Goal: Task Accomplishment & Management: Use online tool/utility

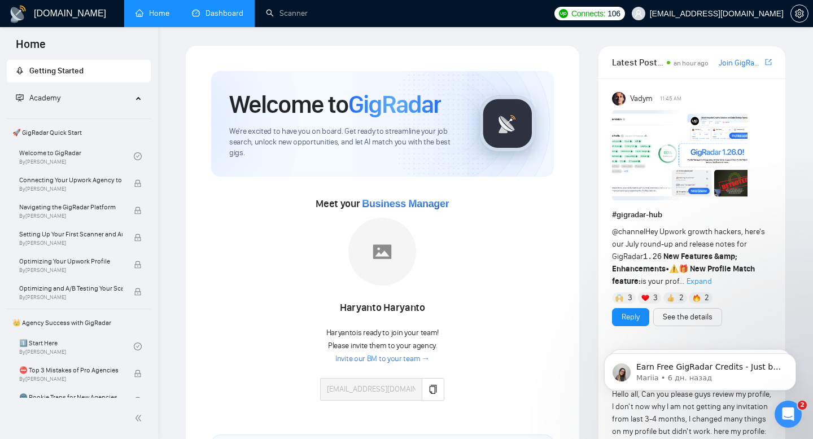
click at [225, 8] on link "Dashboard" at bounding box center [217, 13] width 51 height 10
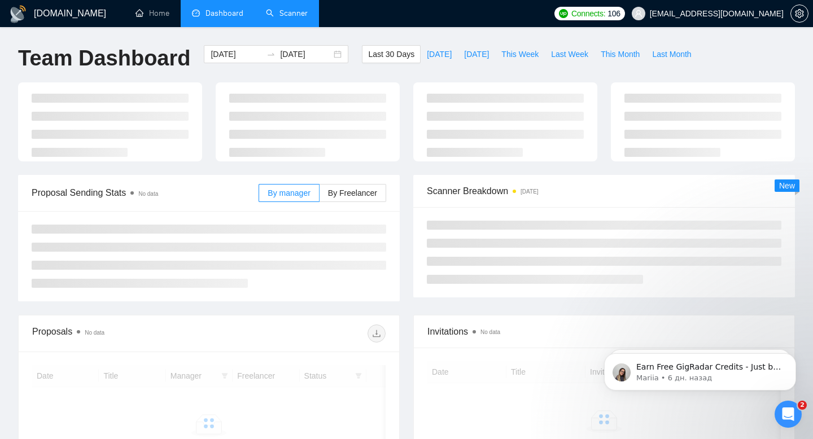
click at [280, 16] on link "Scanner" at bounding box center [287, 13] width 42 height 10
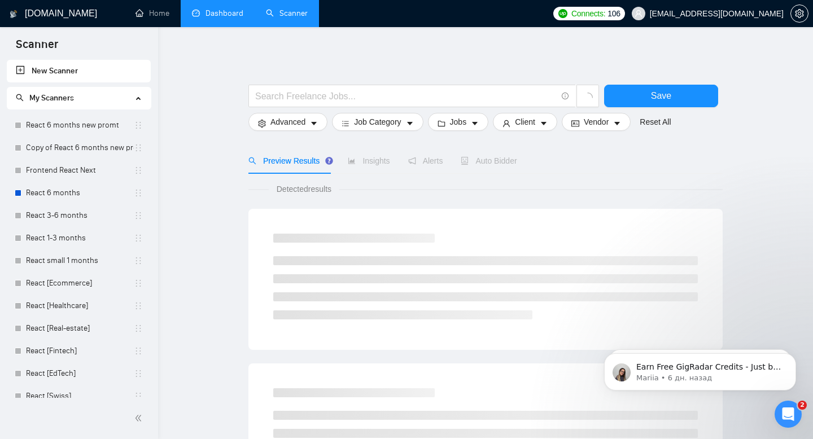
click at [73, 71] on link "New Scanner" at bounding box center [79, 71] width 126 height 23
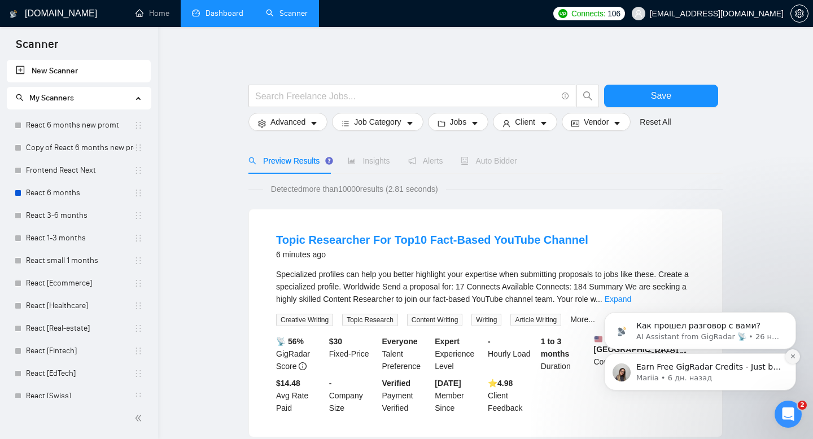
click at [794, 357] on icon "Dismiss notification" at bounding box center [793, 356] width 6 height 6
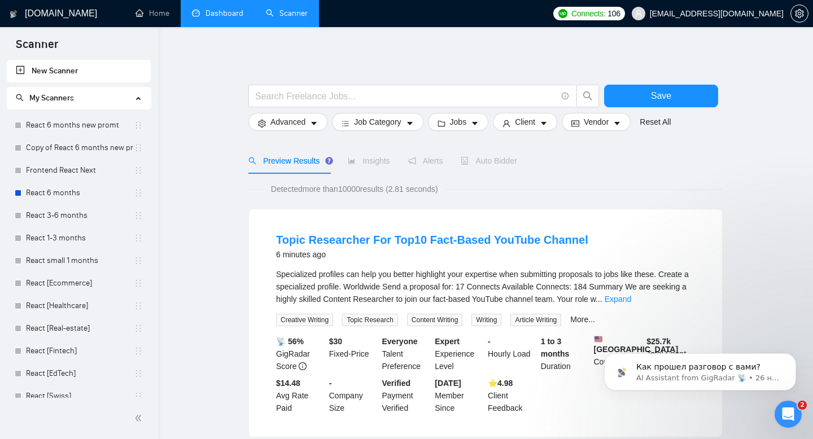
click at [74, 69] on link "New Scanner" at bounding box center [79, 71] width 126 height 23
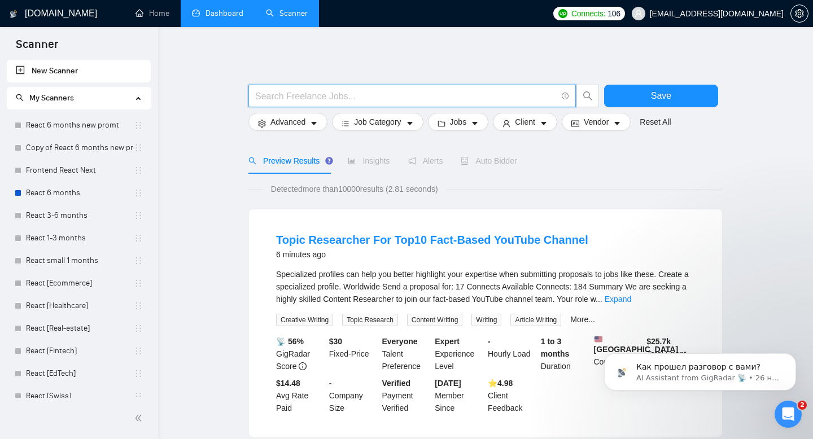
click at [291, 93] on input "text" at bounding box center [406, 96] width 302 height 14
type input "React"
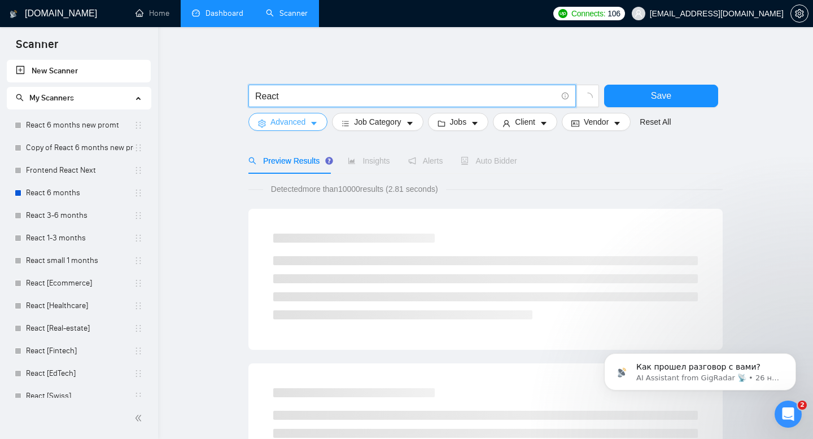
click at [272, 119] on span "Advanced" at bounding box center [287, 122] width 35 height 12
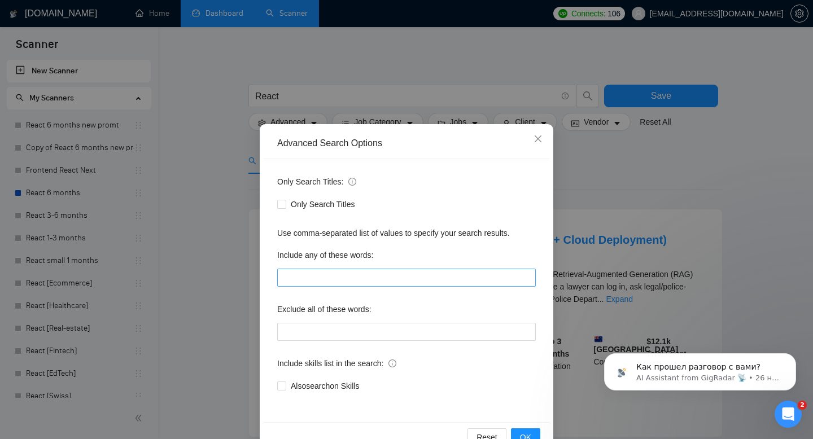
scroll to position [30, 0]
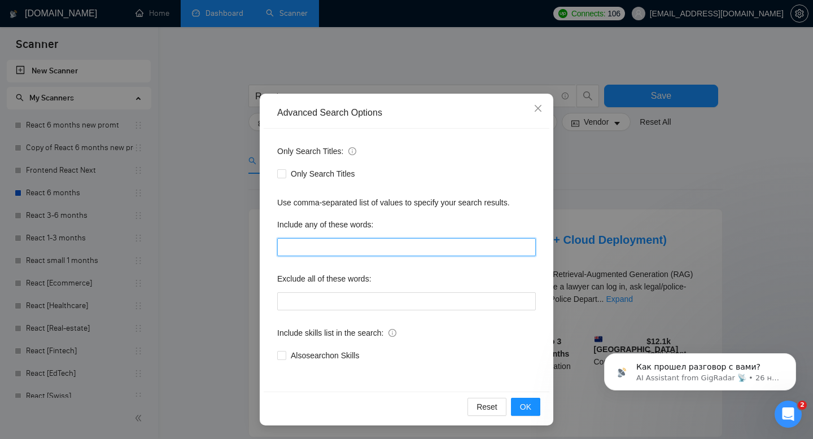
click at [341, 248] on input "text" at bounding box center [406, 247] width 259 height 18
type input "'"
type input ":"
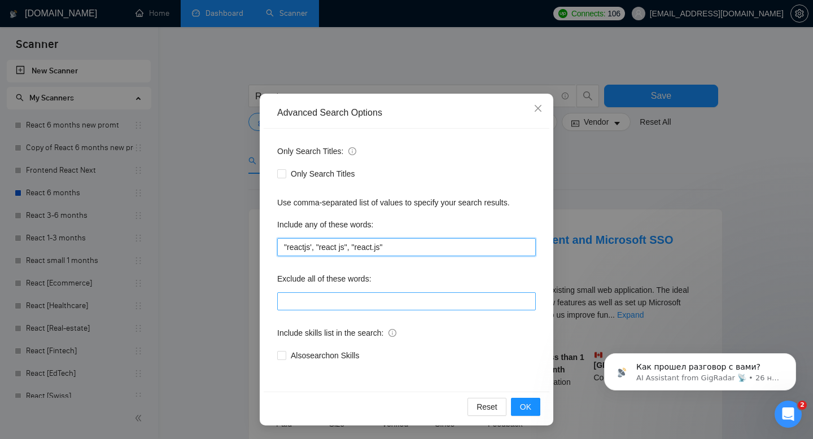
type input ""reactjs', "react js", "react.js""
click at [318, 293] on input "text" at bounding box center [406, 302] width 259 height 18
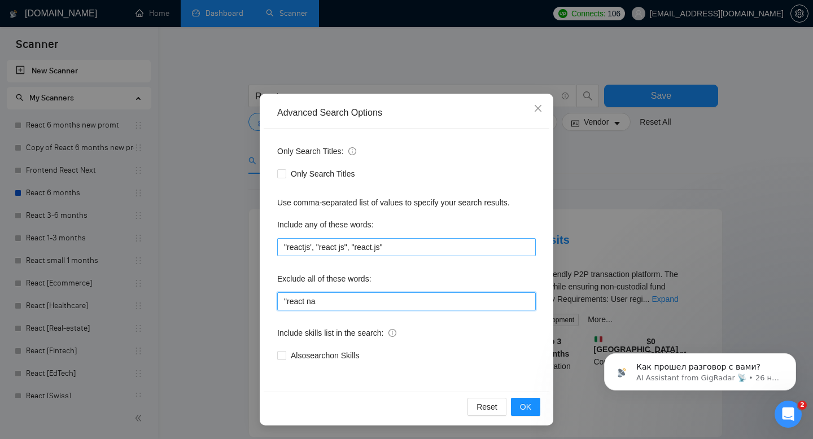
type input ""react native", "no agency", "shopify", "c++", "php", "laravel", "java", "c#", …"
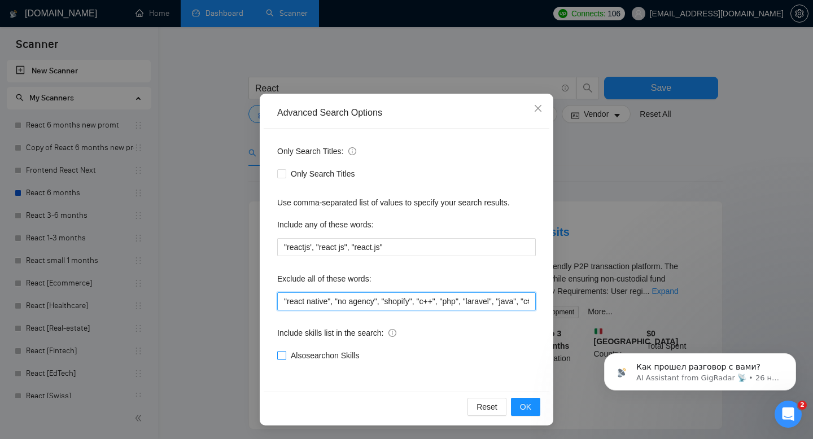
scroll to position [11, 0]
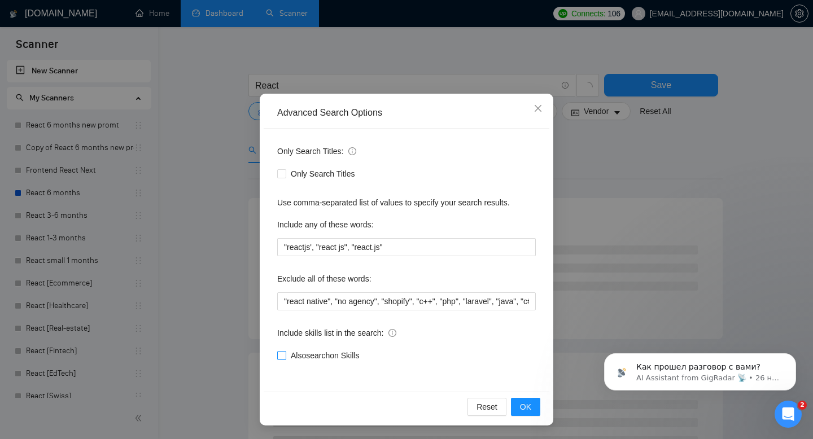
click at [343, 354] on span "Also search on Skills" at bounding box center [324, 356] width 77 height 12
click at [285, 354] on input "Also search on Skills" at bounding box center [281, 355] width 8 height 8
checkbox input "true"
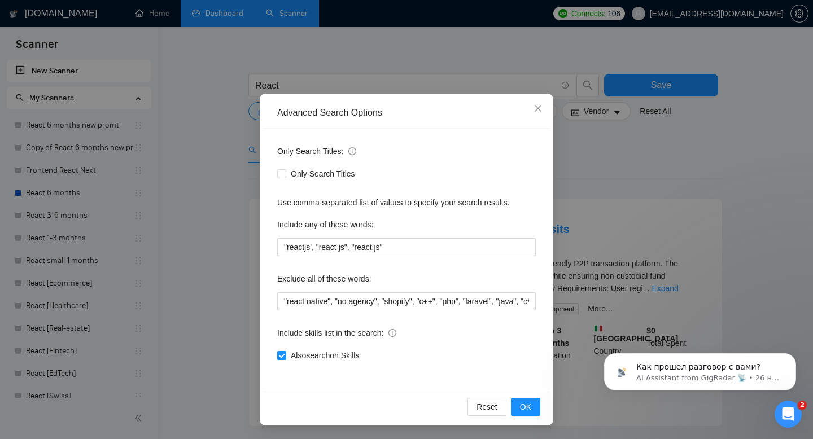
scroll to position [0, 0]
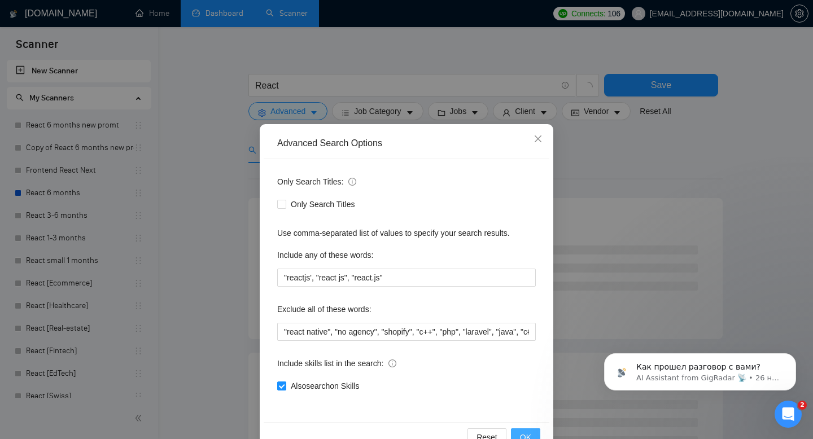
click at [522, 435] on span "OK" at bounding box center [525, 437] width 11 height 12
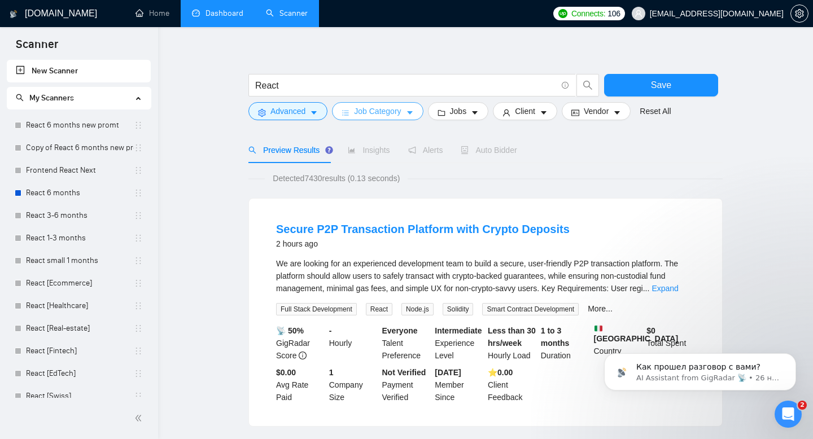
click at [362, 113] on span "Job Category" at bounding box center [377, 111] width 47 height 12
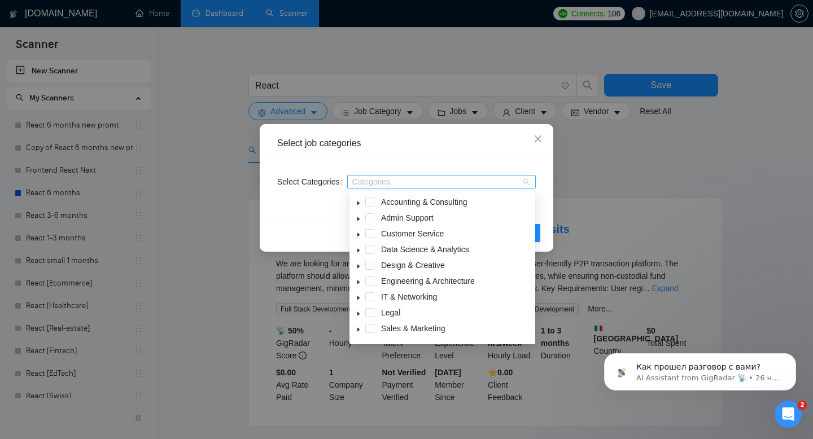
click at [377, 176] on div "Categories" at bounding box center [441, 182] width 189 height 14
click at [536, 136] on icon "close" at bounding box center [538, 138] width 9 height 9
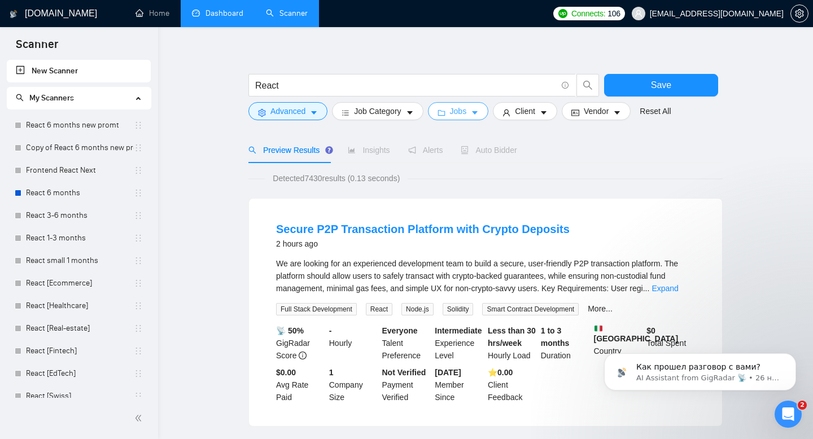
click at [450, 113] on button "Jobs" at bounding box center [458, 111] width 61 height 18
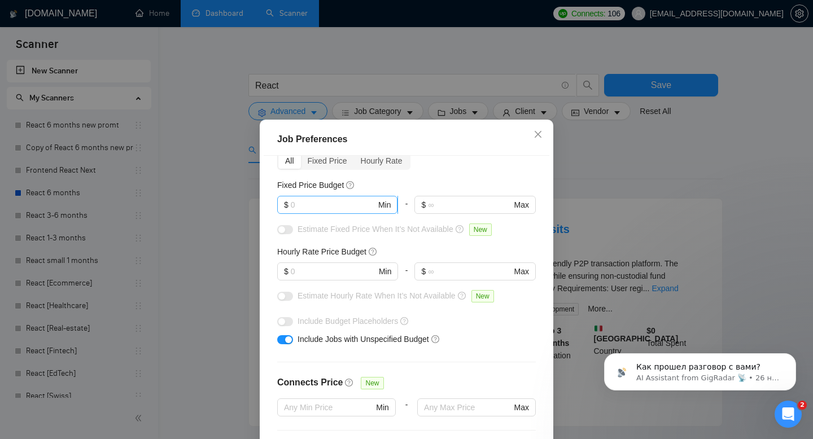
scroll to position [58, 0]
click at [324, 267] on input "text" at bounding box center [333, 271] width 85 height 12
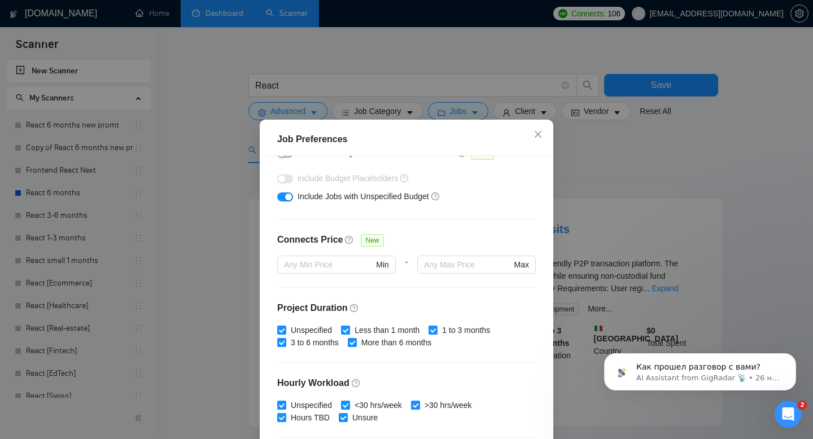
scroll to position [199, 0]
type input "30"
click at [282, 328] on input "Unspecified" at bounding box center [281, 330] width 8 height 8
checkbox input "false"
click at [346, 332] on input "Less than 1 month" at bounding box center [345, 330] width 8 height 8
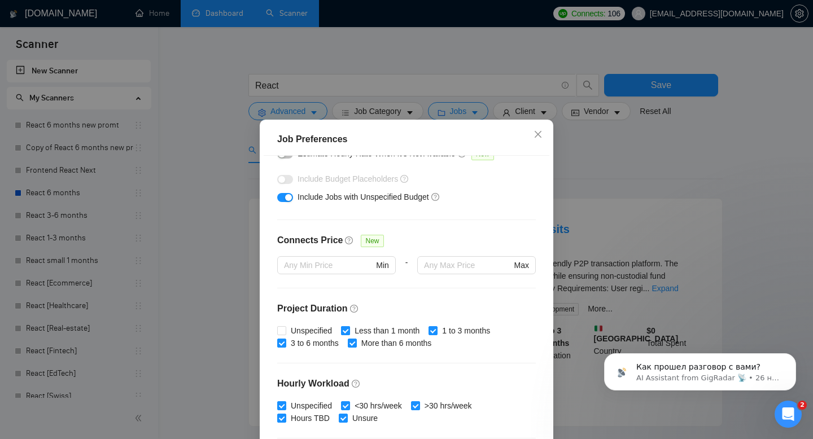
checkbox input "false"
click at [437, 329] on input "1 to 3 months" at bounding box center [433, 330] width 8 height 8
checkbox input "false"
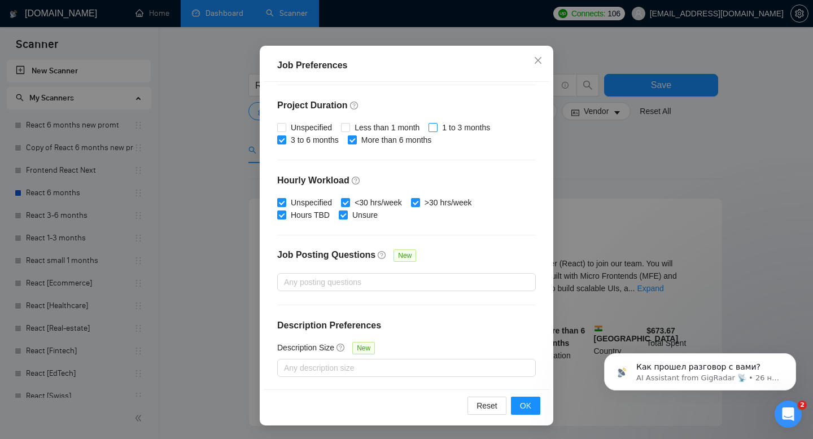
scroll to position [23, 0]
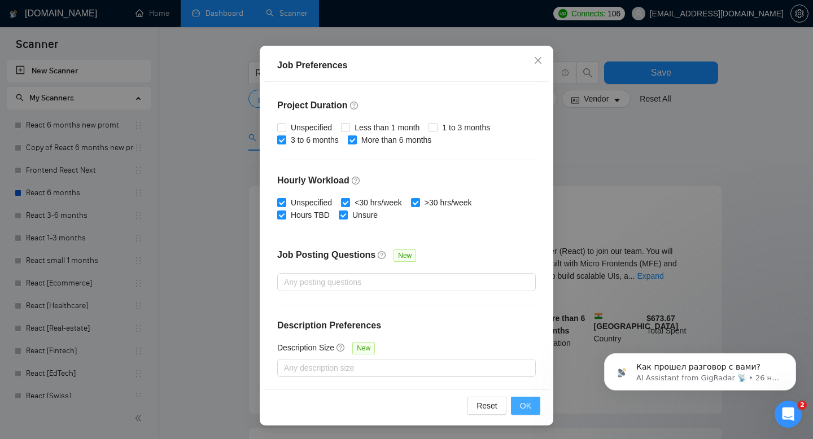
click at [525, 400] on span "OK" at bounding box center [525, 406] width 11 height 12
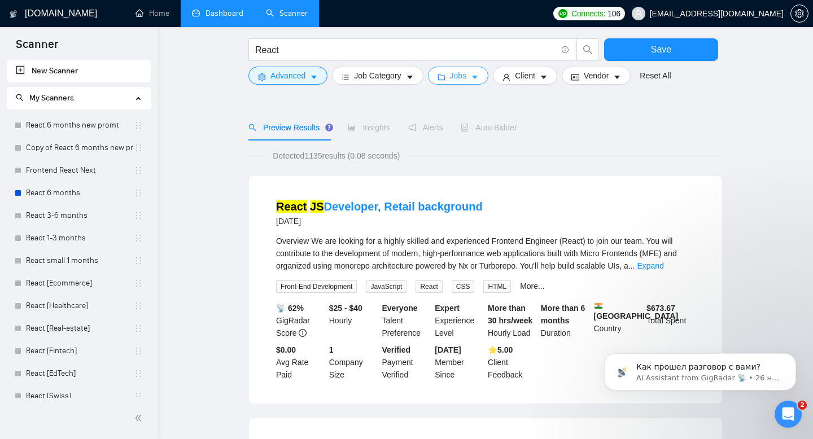
scroll to position [0, 0]
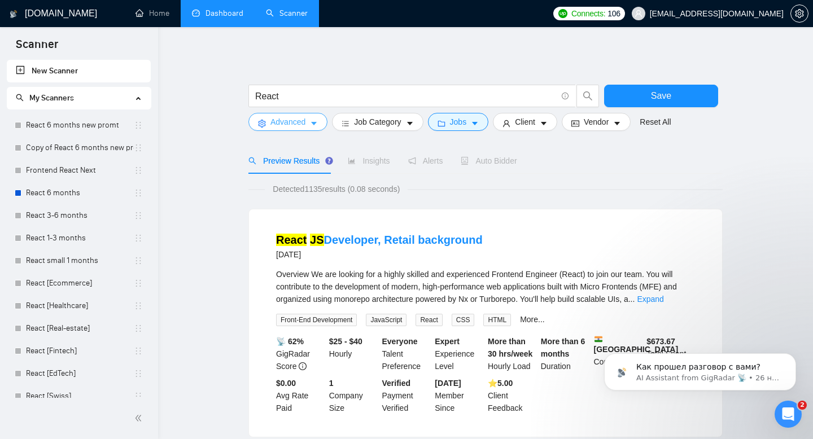
click at [305, 126] on span "Advanced" at bounding box center [287, 122] width 35 height 12
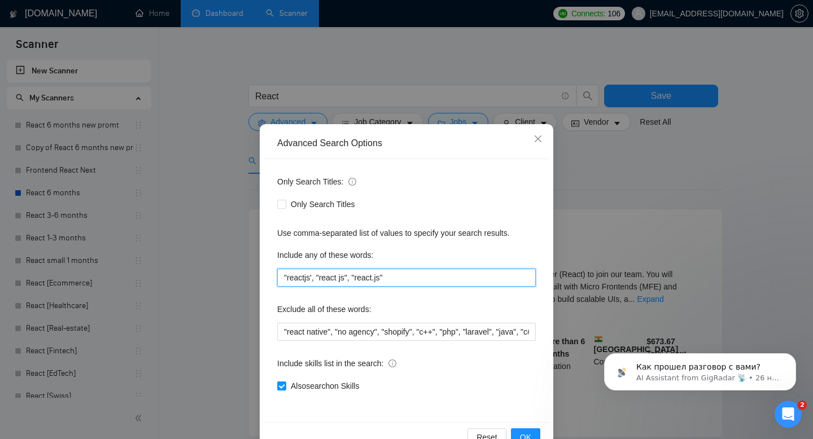
click at [399, 278] on input ""reactjs', "react js", "react.js"" at bounding box center [406, 278] width 259 height 18
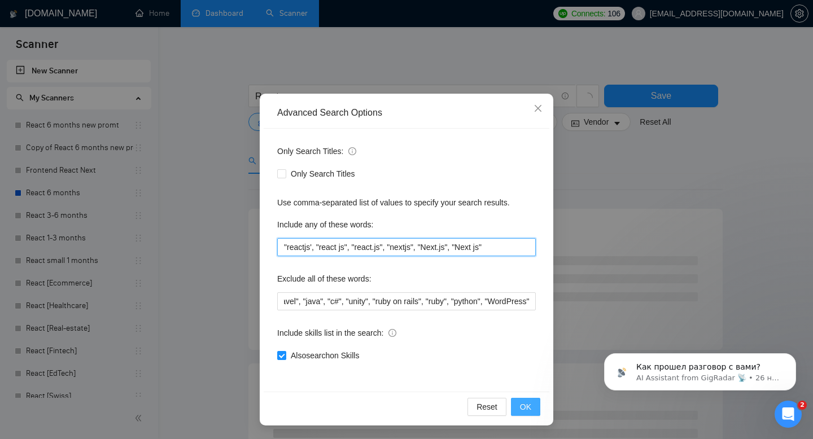
type input ""reactjs', "react js", "react.js", "nextjs", "Next.js", "Next js""
click at [528, 403] on span "OK" at bounding box center [525, 407] width 11 height 12
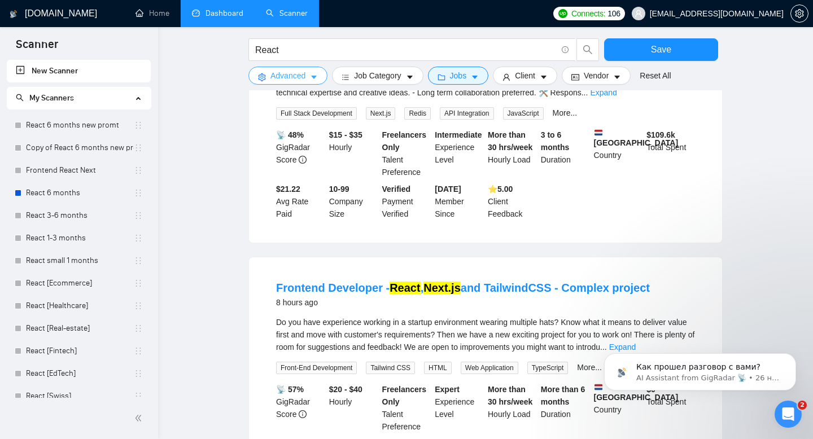
scroll to position [0, 0]
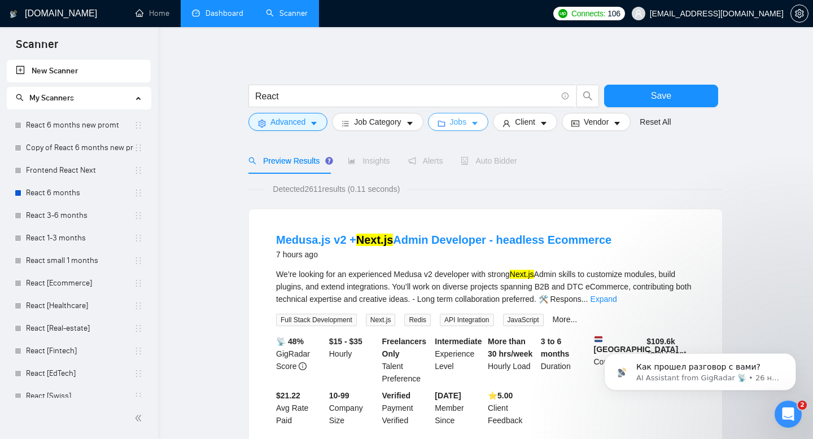
click at [457, 123] on span "Jobs" at bounding box center [458, 122] width 17 height 12
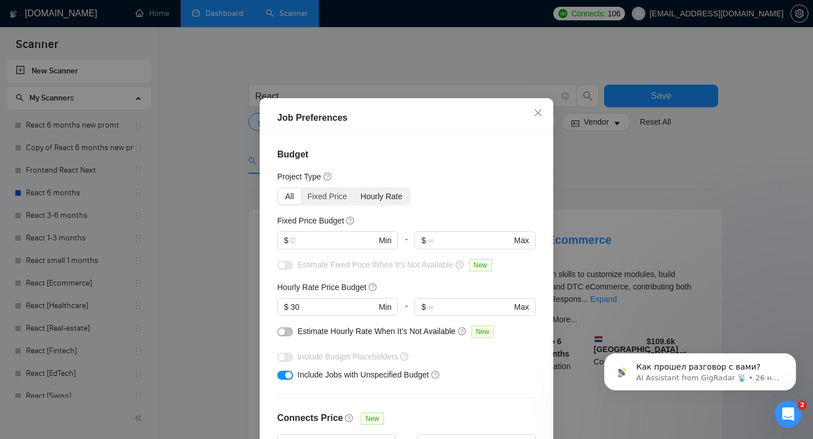
click at [391, 204] on div "Hourly Rate" at bounding box center [381, 197] width 55 height 16
click at [354, 189] on input "Hourly Rate" at bounding box center [354, 189] width 0 height 0
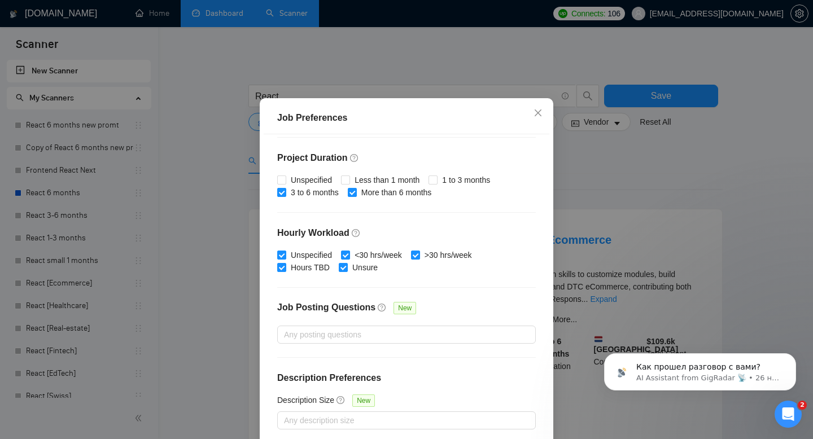
scroll to position [74, 0]
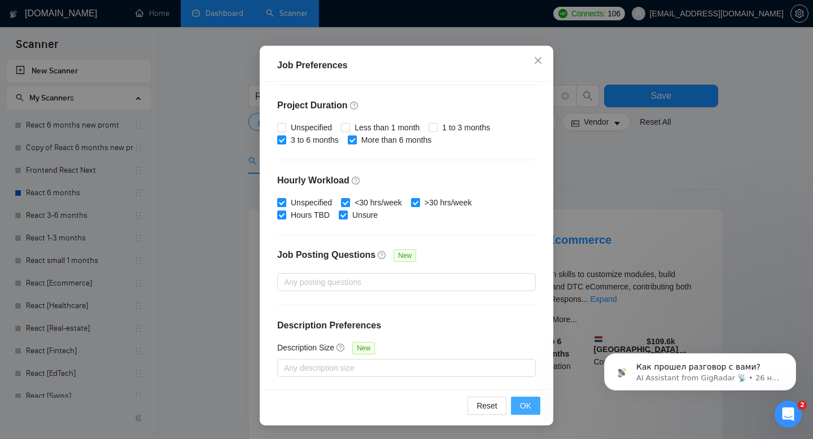
click at [525, 401] on span "OK" at bounding box center [525, 406] width 11 height 12
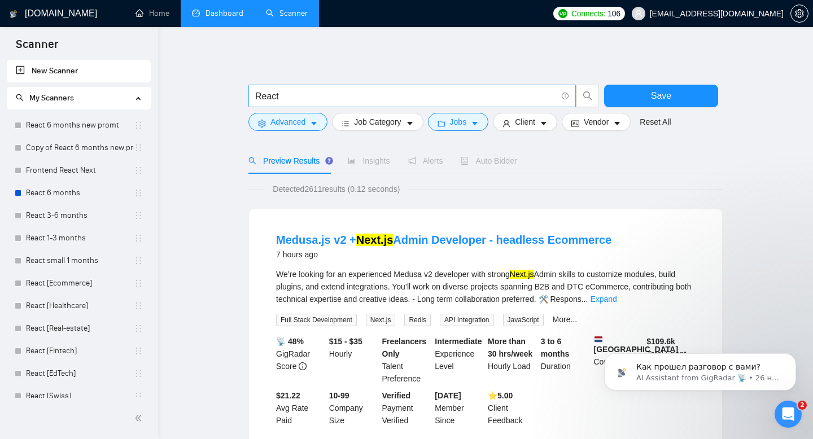
click at [253, 97] on span "React" at bounding box center [412, 96] width 328 height 23
click at [261, 96] on input "React" at bounding box center [406, 96] width 302 height 14
click at [253, 93] on span "React" at bounding box center [412, 96] width 328 height 23
click at [287, 95] on input ""React" at bounding box center [406, 96] width 302 height 14
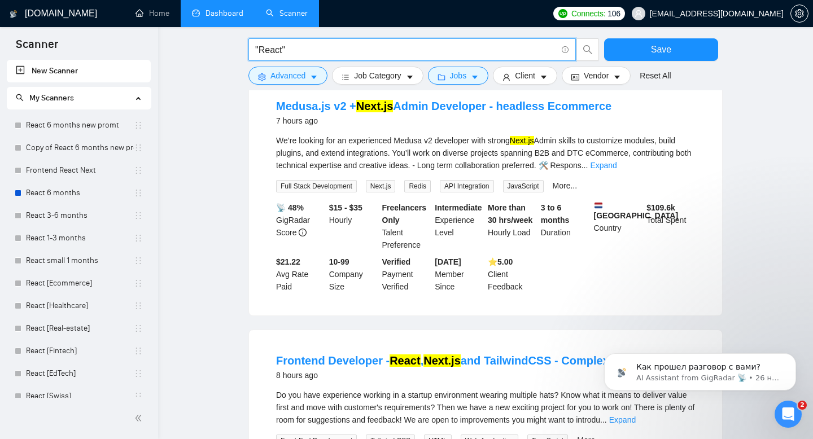
scroll to position [0, 0]
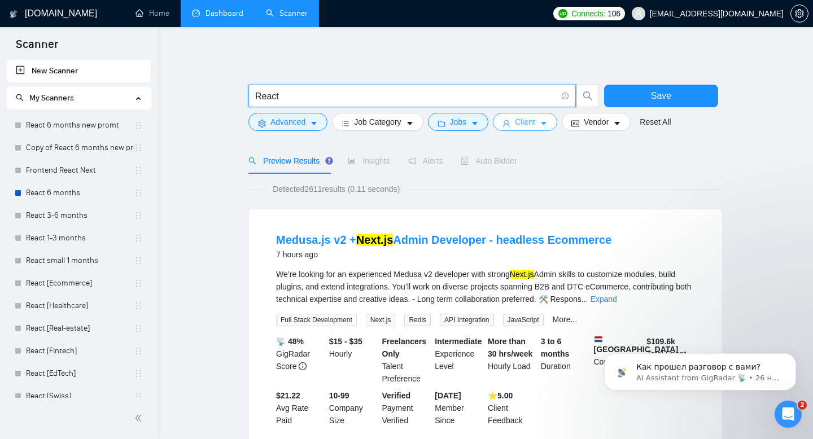
type input "React"
click at [524, 119] on span "Client" at bounding box center [525, 122] width 20 height 12
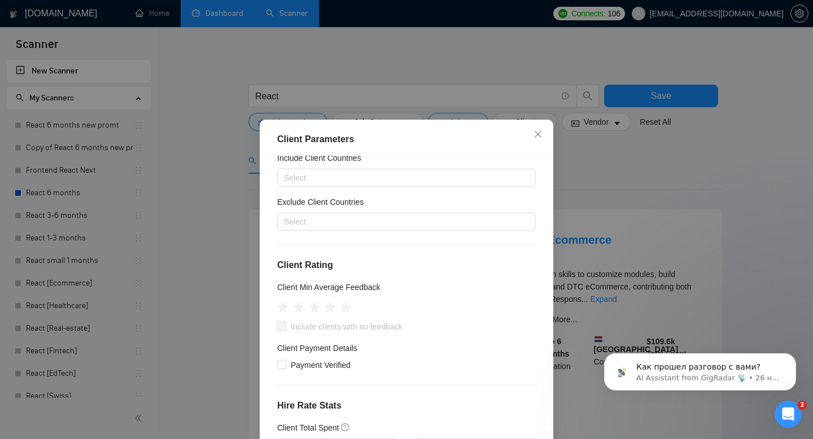
scroll to position [51, 0]
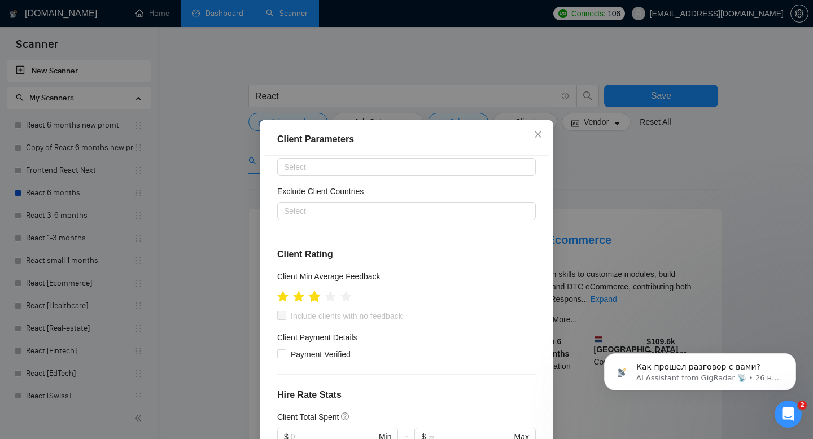
click at [316, 299] on icon "star" at bounding box center [315, 296] width 12 height 11
click at [329, 299] on icon "star" at bounding box center [331, 296] width 12 height 11
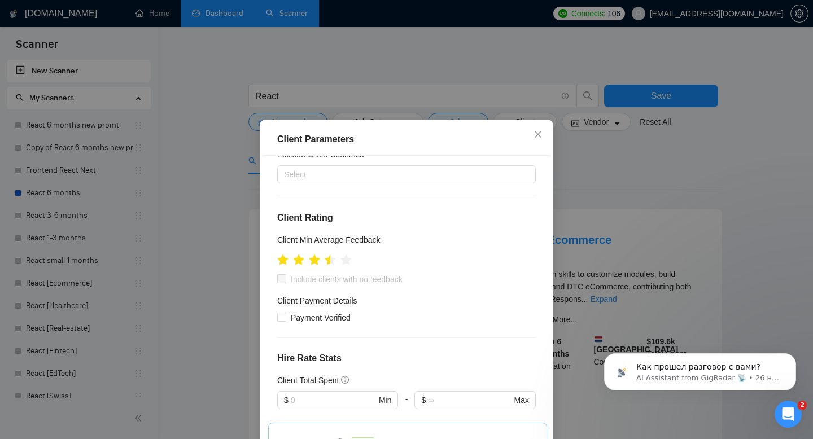
scroll to position [100, 0]
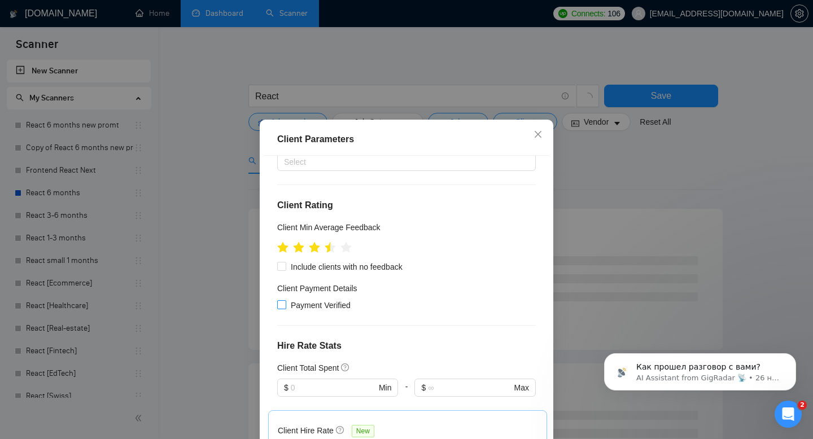
click at [325, 300] on span "Payment Verified" at bounding box center [320, 305] width 69 height 12
click at [285, 300] on input "Payment Verified" at bounding box center [281, 304] width 8 height 8
checkbox input "true"
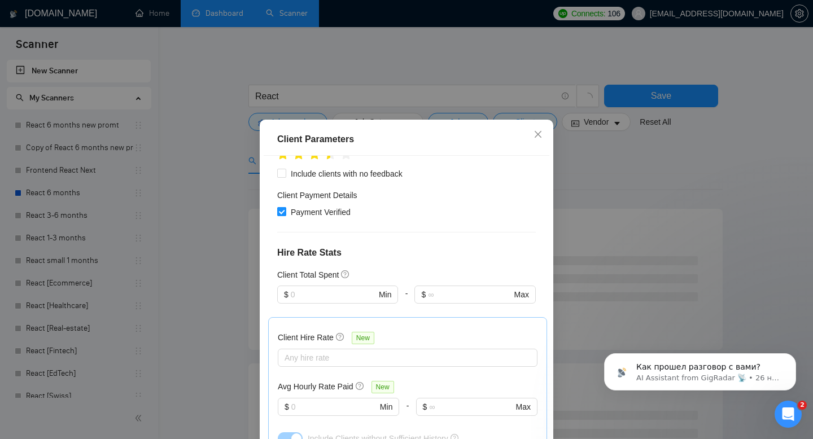
scroll to position [194, 0]
click at [320, 291] on input "text" at bounding box center [333, 294] width 85 height 12
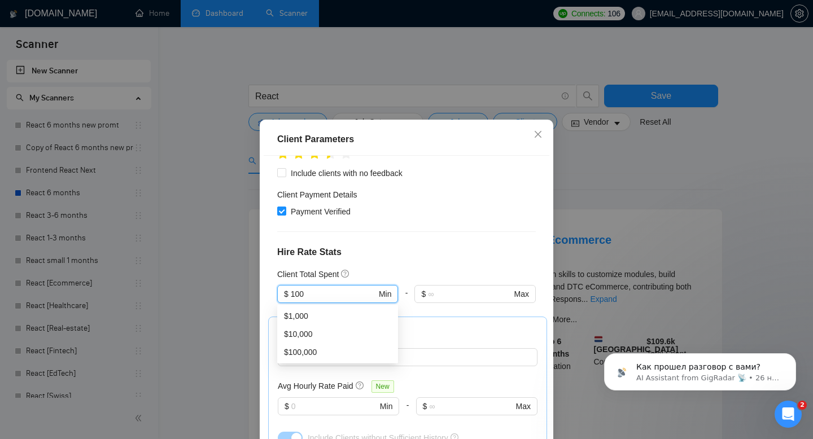
type input "100"
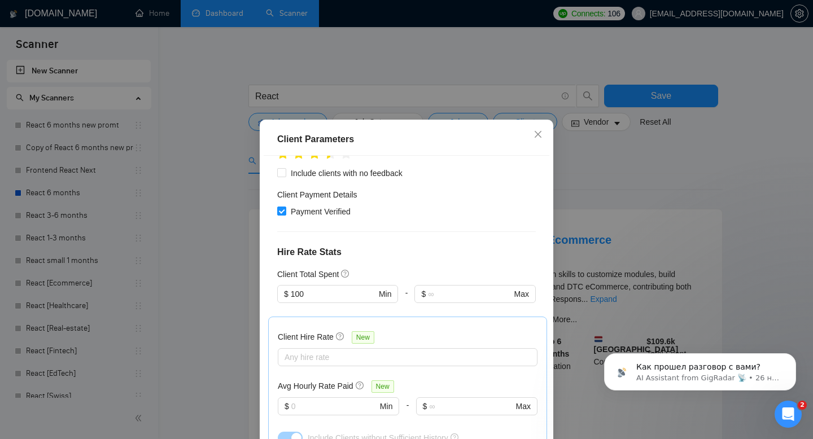
click at [394, 260] on div "Client Location Include Client Countries Select Exclude Client Countries Select…" at bounding box center [407, 310] width 286 height 308
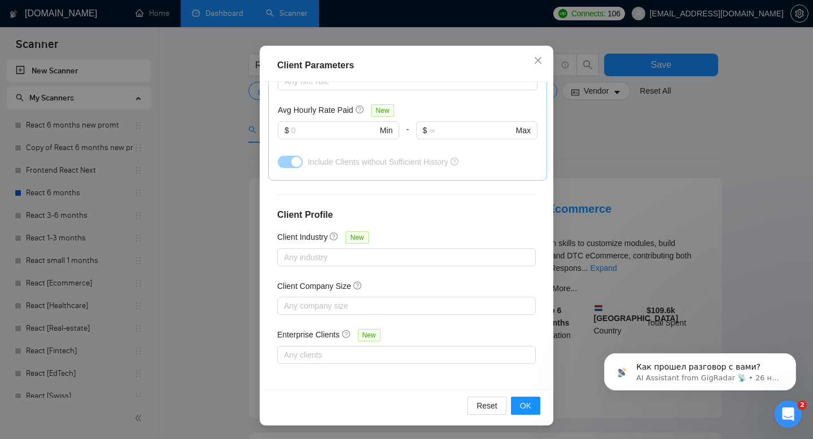
scroll to position [0, 0]
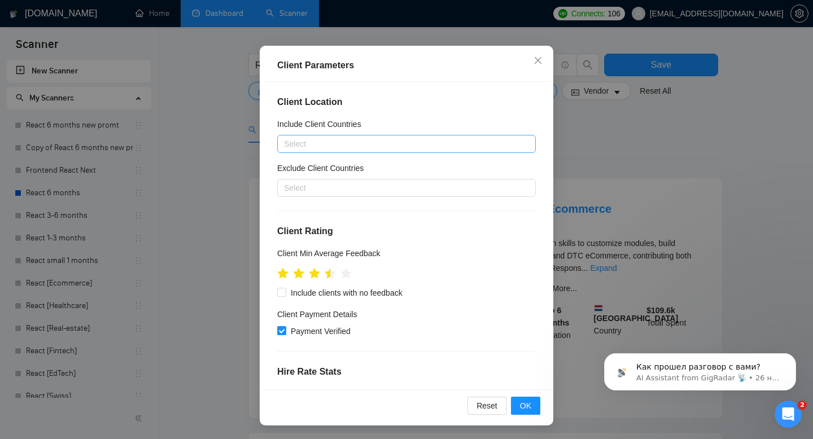
click at [355, 143] on div at bounding box center [401, 144] width 242 height 14
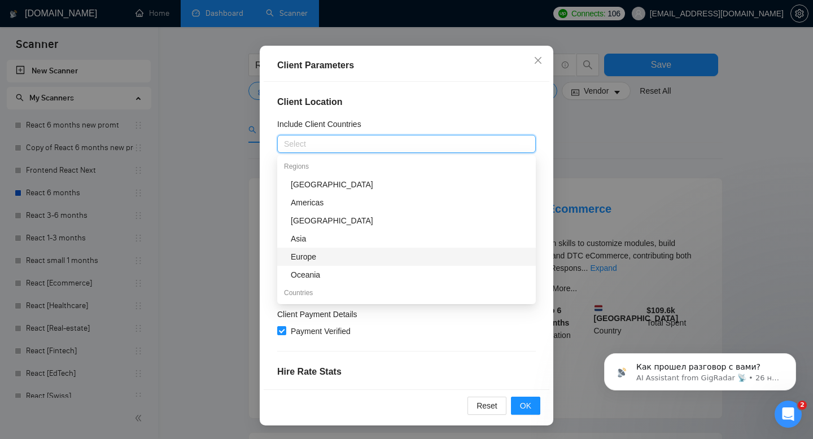
click at [317, 257] on div "Europe" at bounding box center [410, 257] width 238 height 12
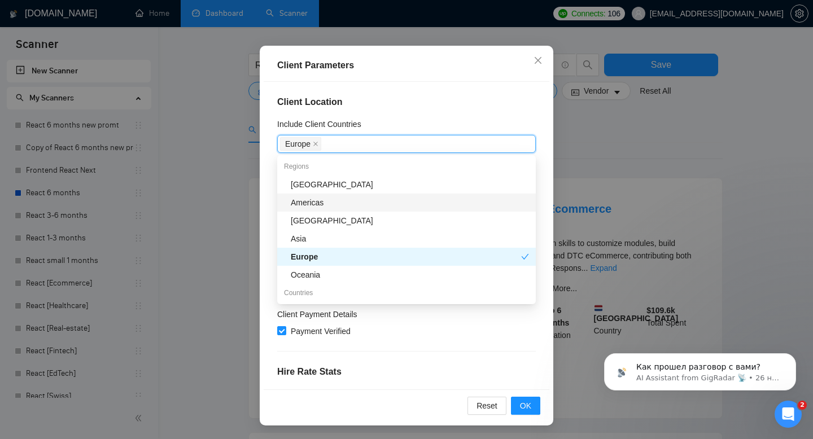
click at [328, 203] on div "Americas" at bounding box center [410, 203] width 238 height 12
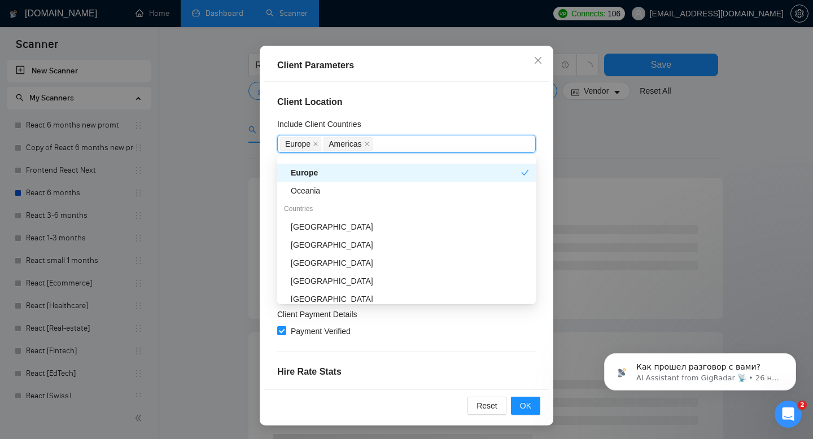
scroll to position [85, 0]
click at [338, 230] on div "[GEOGRAPHIC_DATA]" at bounding box center [410, 226] width 238 height 12
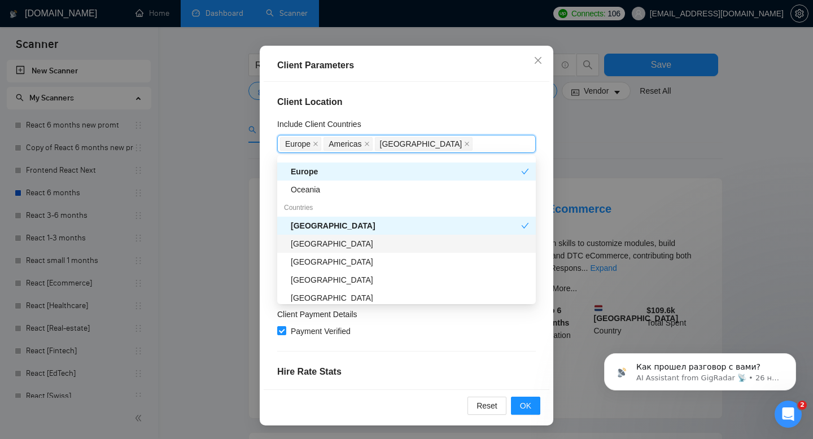
scroll to position [104, 0]
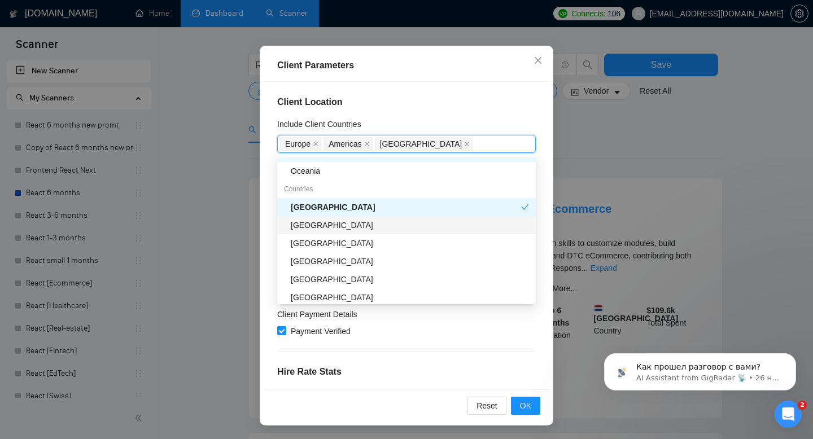
click at [330, 229] on div "[GEOGRAPHIC_DATA]" at bounding box center [410, 225] width 238 height 12
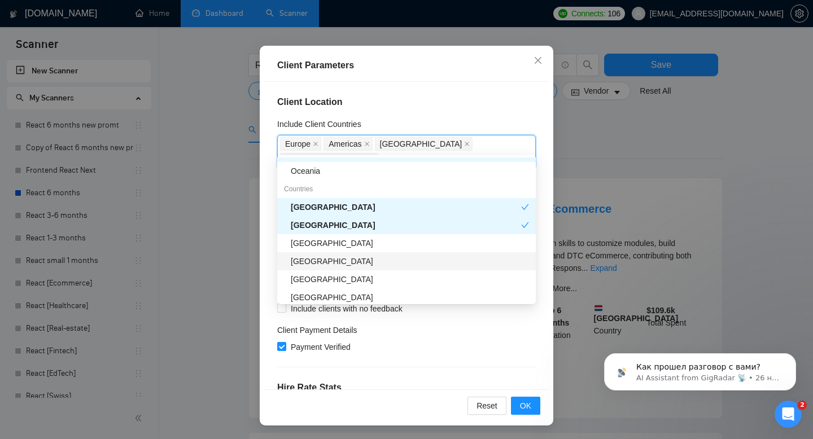
scroll to position [113, 0]
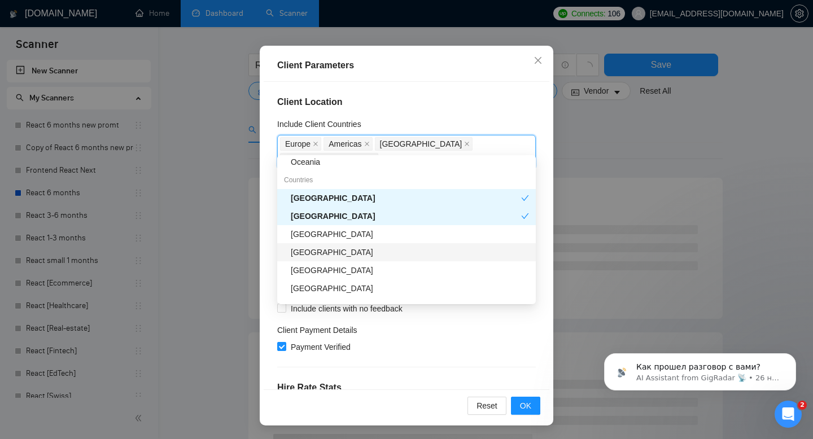
click at [326, 257] on div "[GEOGRAPHIC_DATA]" at bounding box center [410, 252] width 238 height 12
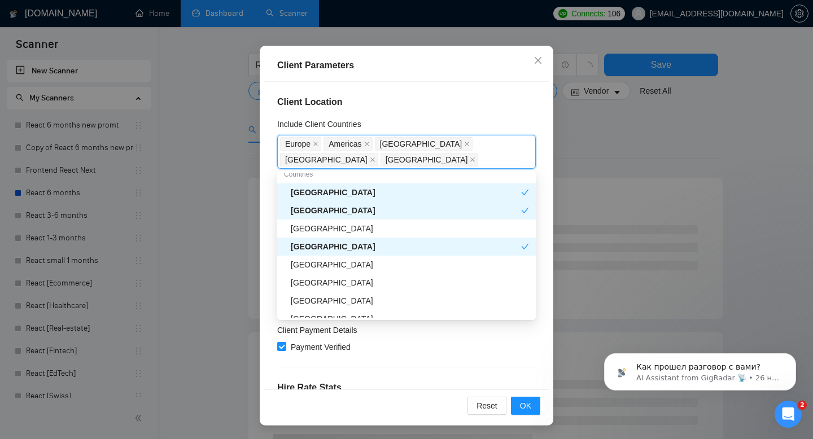
scroll to position [133, 0]
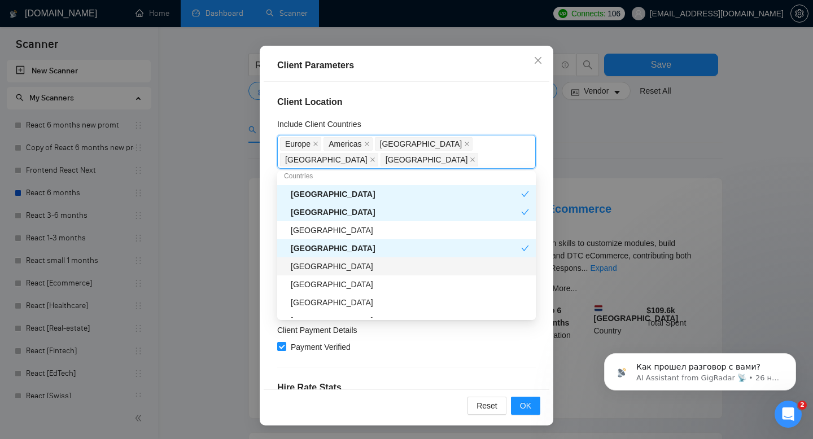
click at [317, 269] on div "[GEOGRAPHIC_DATA]" at bounding box center [410, 266] width 238 height 12
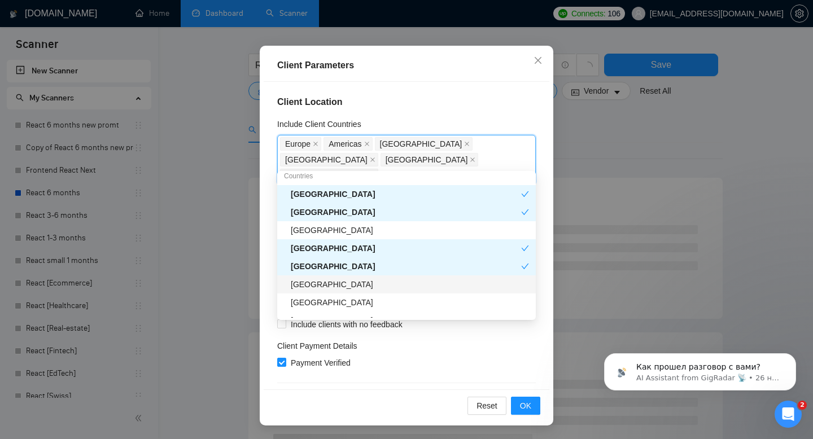
click at [314, 290] on div "[GEOGRAPHIC_DATA]" at bounding box center [410, 284] width 238 height 12
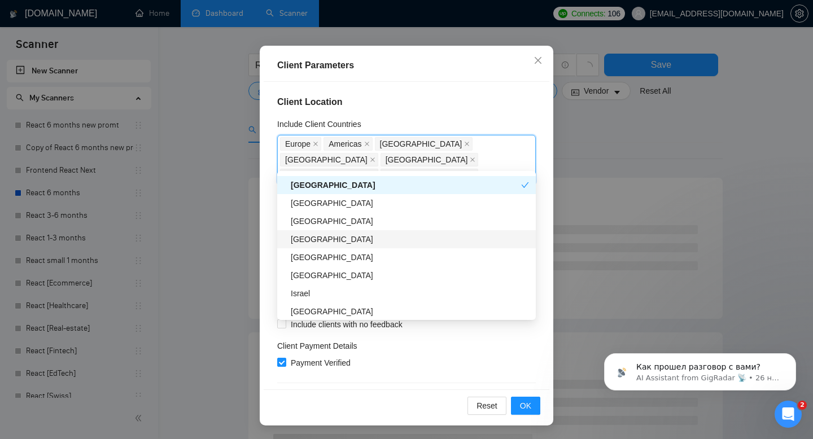
scroll to position [235, 0]
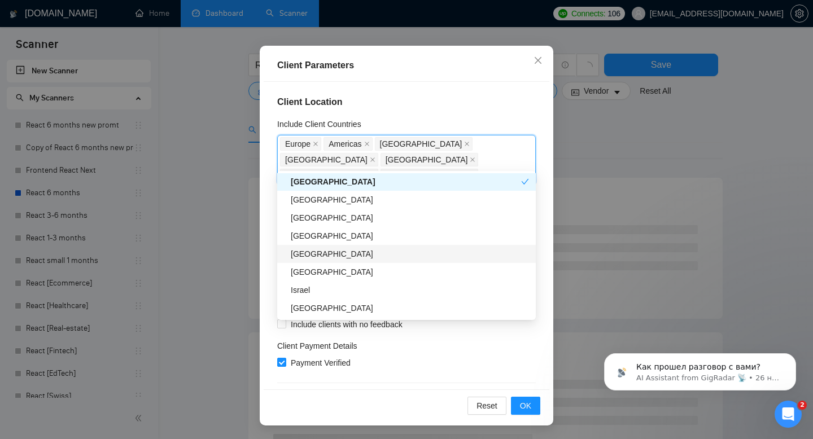
click at [332, 254] on div "[GEOGRAPHIC_DATA]" at bounding box center [410, 254] width 238 height 12
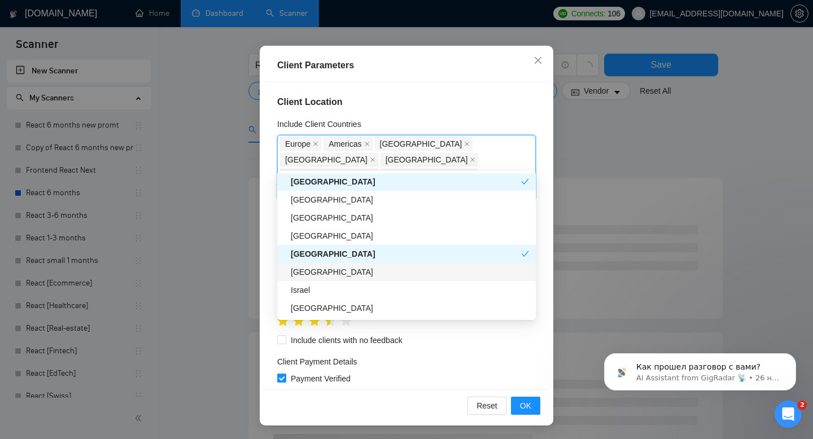
click at [324, 269] on div "[GEOGRAPHIC_DATA]" at bounding box center [410, 272] width 238 height 12
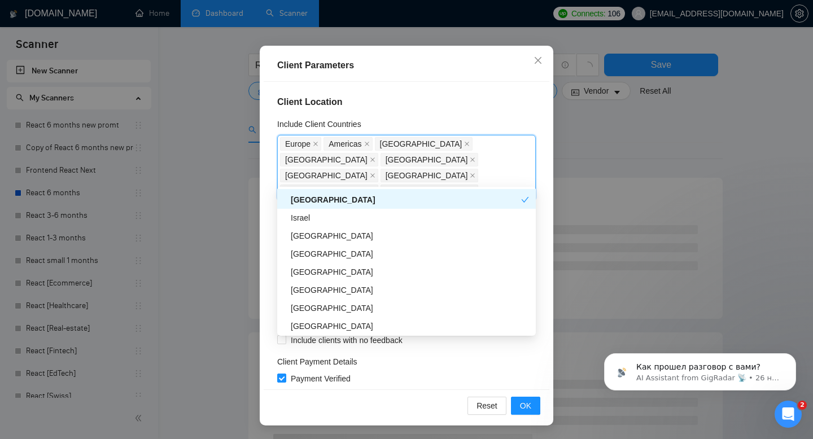
scroll to position [330, 0]
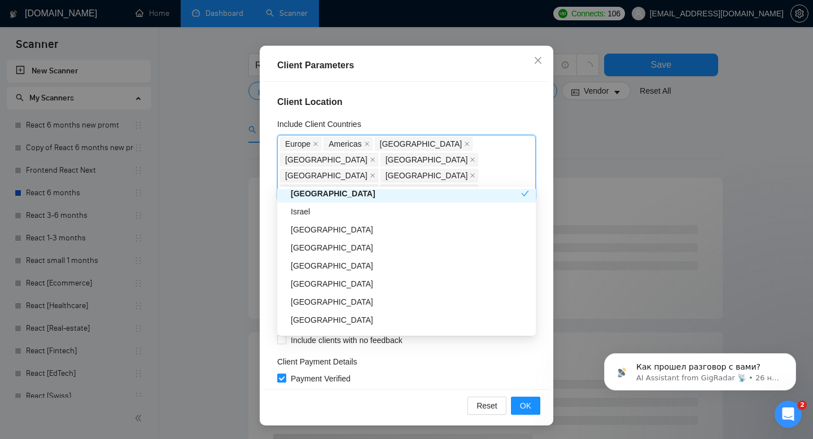
click at [324, 269] on div "[GEOGRAPHIC_DATA]" at bounding box center [410, 266] width 238 height 12
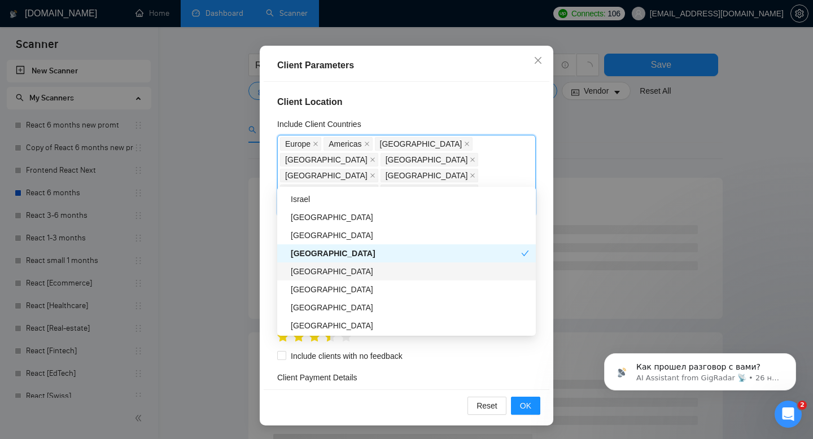
scroll to position [346, 0]
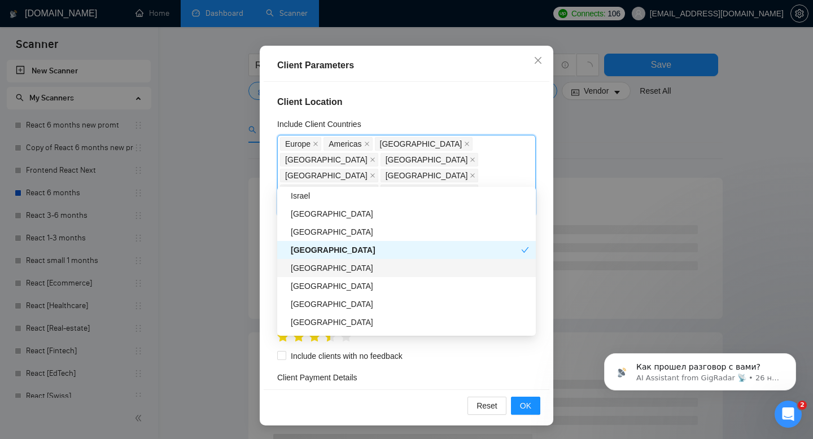
click at [321, 291] on div "[GEOGRAPHIC_DATA]" at bounding box center [410, 286] width 238 height 12
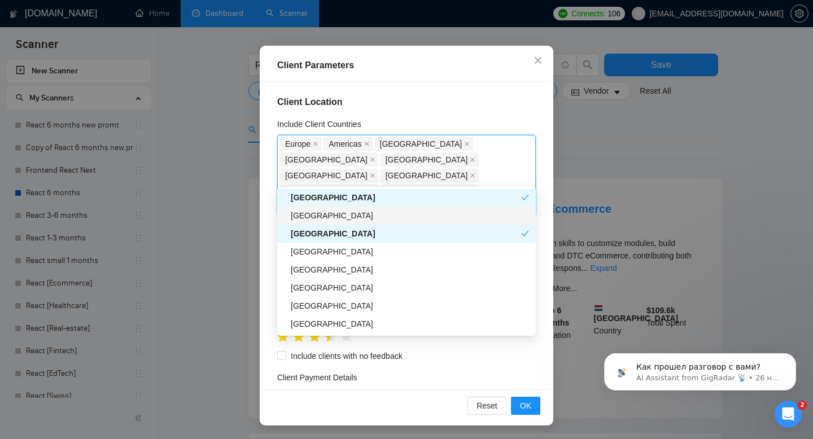
scroll to position [399, 0]
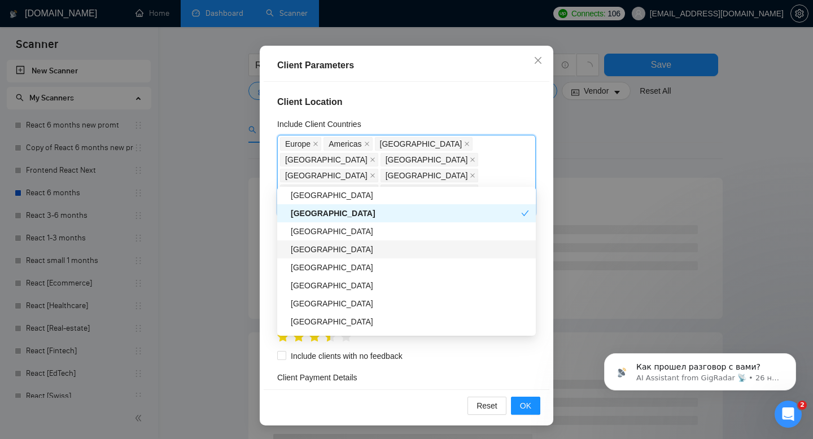
click at [320, 269] on div "[GEOGRAPHIC_DATA]" at bounding box center [410, 267] width 238 height 12
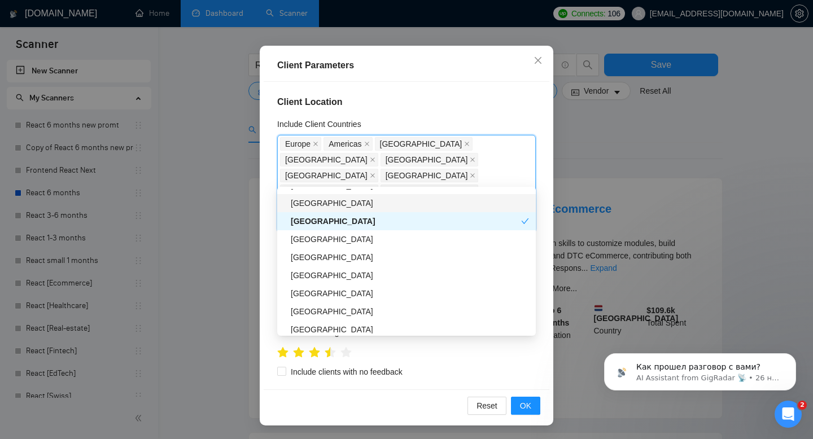
scroll to position [466, 0]
click at [320, 255] on div "[GEOGRAPHIC_DATA]" at bounding box center [410, 256] width 238 height 12
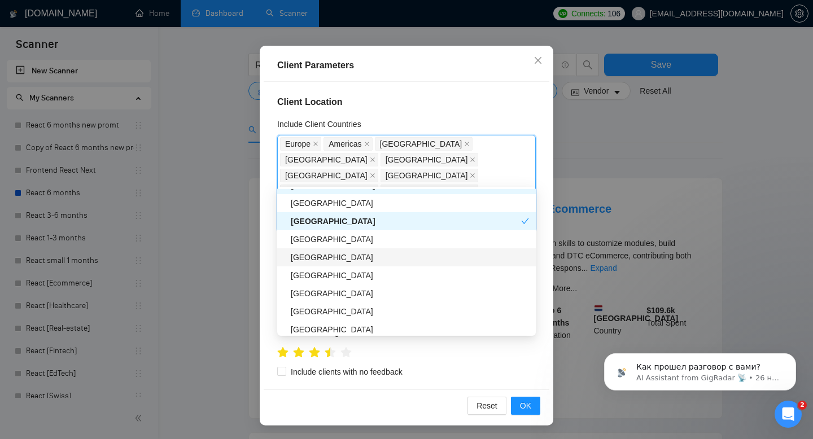
scroll to position [502, 0]
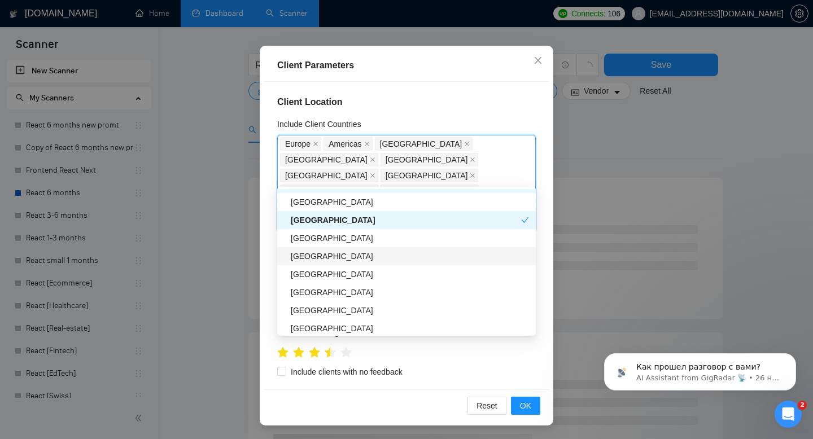
click at [328, 256] on div "[GEOGRAPHIC_DATA]" at bounding box center [410, 256] width 238 height 12
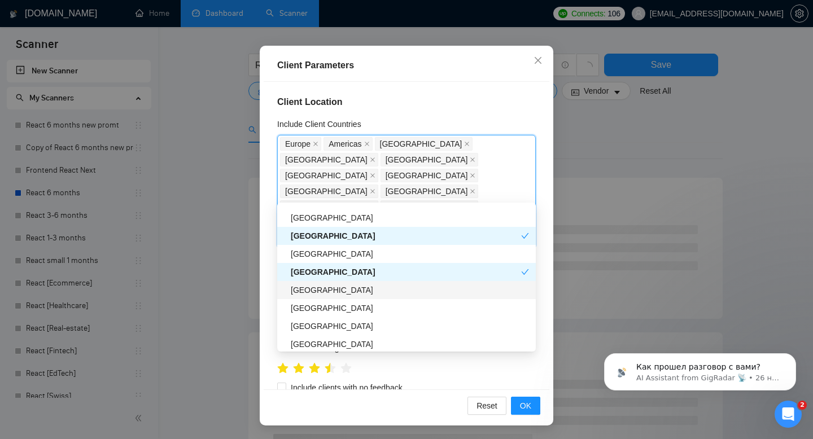
scroll to position [519, 0]
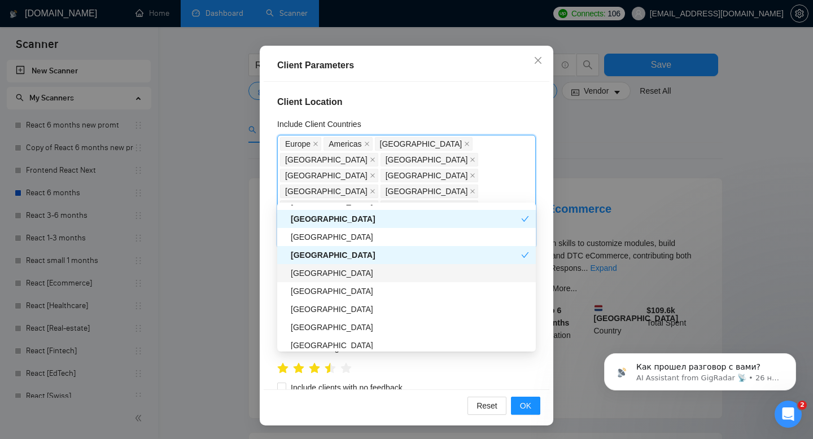
click at [331, 277] on div "[GEOGRAPHIC_DATA]" at bounding box center [410, 273] width 238 height 12
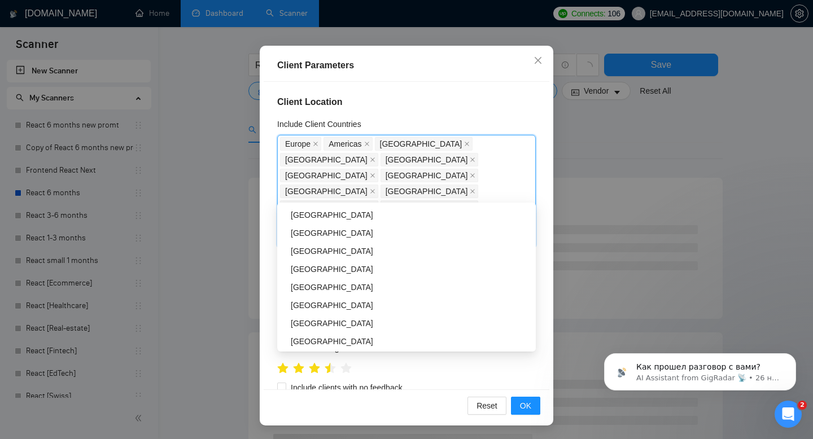
scroll to position [617, 0]
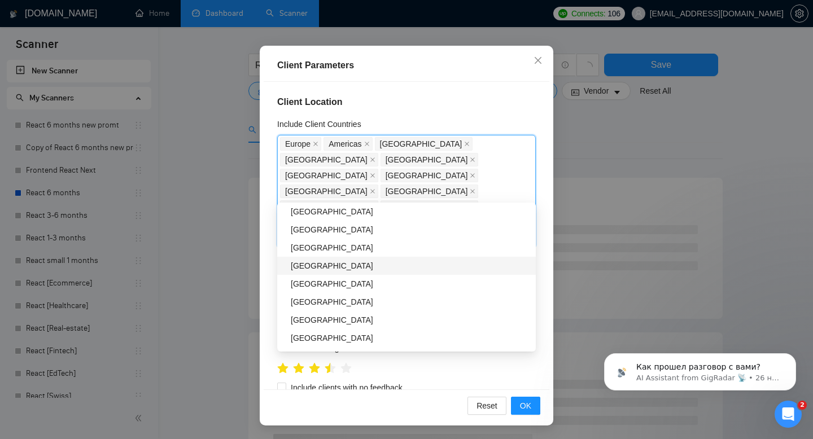
click at [329, 267] on div "[GEOGRAPHIC_DATA]" at bounding box center [410, 266] width 238 height 12
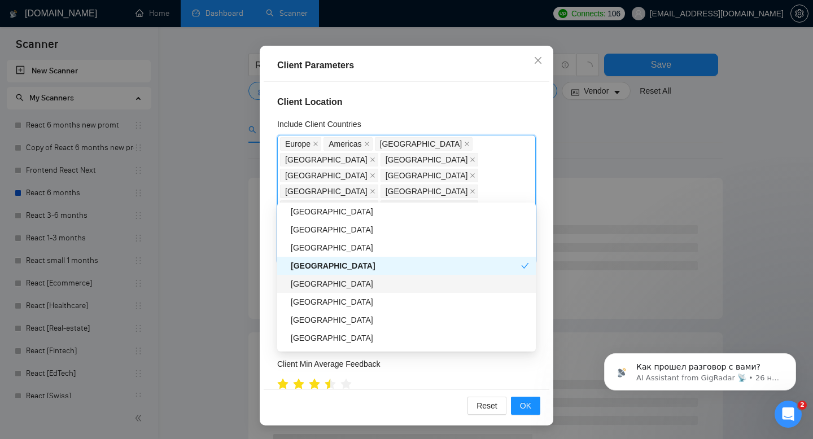
click at [325, 282] on div "[GEOGRAPHIC_DATA]" at bounding box center [410, 284] width 238 height 12
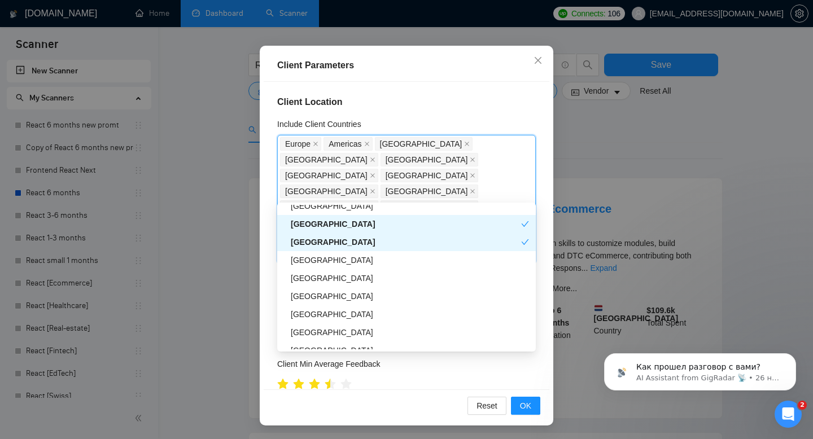
scroll to position [661, 0]
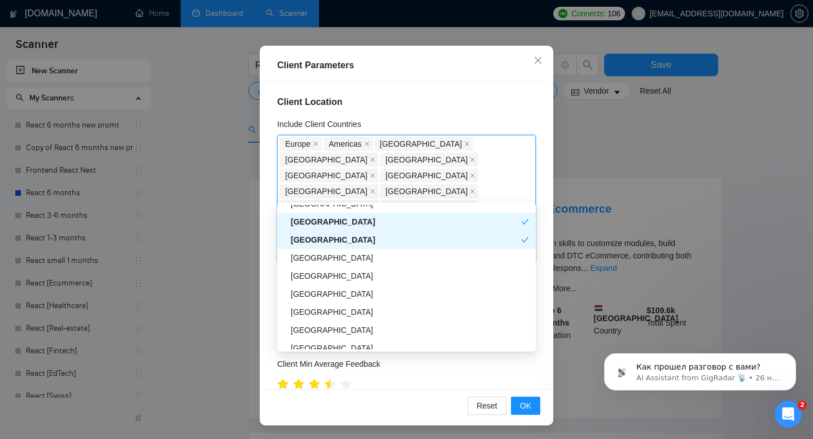
click at [324, 278] on div "[GEOGRAPHIC_DATA]" at bounding box center [410, 276] width 238 height 12
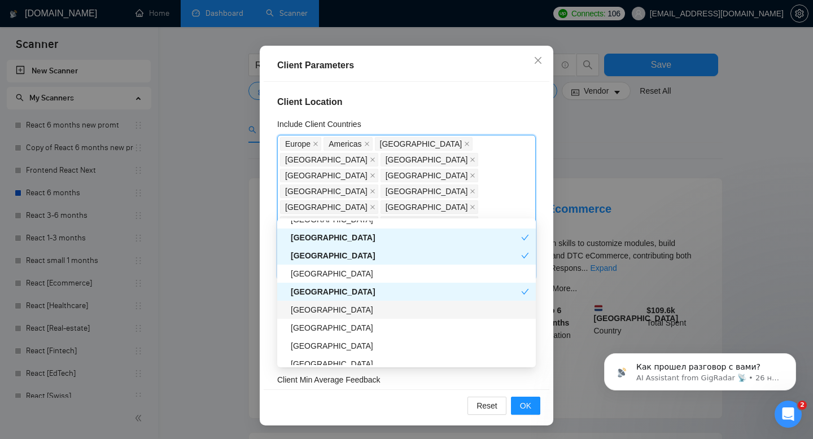
click at [315, 312] on div "[GEOGRAPHIC_DATA]" at bounding box center [410, 310] width 238 height 12
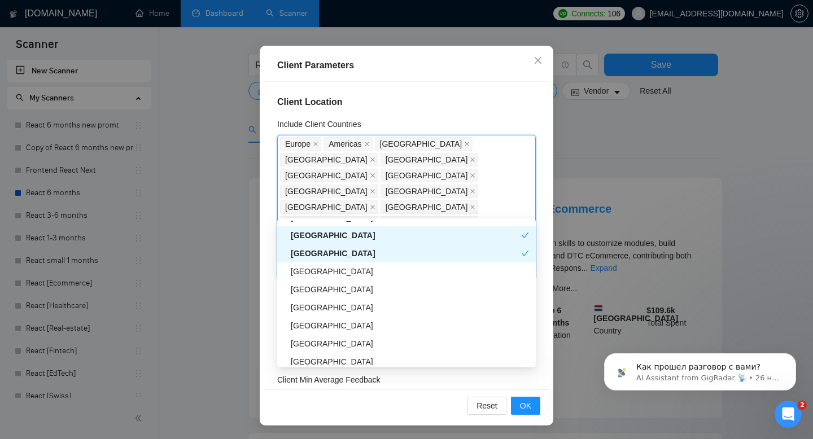
scroll to position [718, 0]
click at [317, 287] on div "[GEOGRAPHIC_DATA]" at bounding box center [410, 288] width 238 height 12
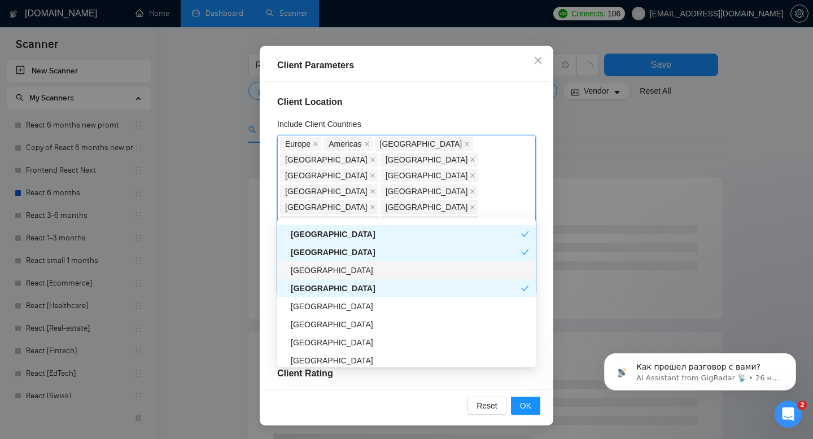
click at [321, 275] on div "[GEOGRAPHIC_DATA]" at bounding box center [410, 270] width 238 height 12
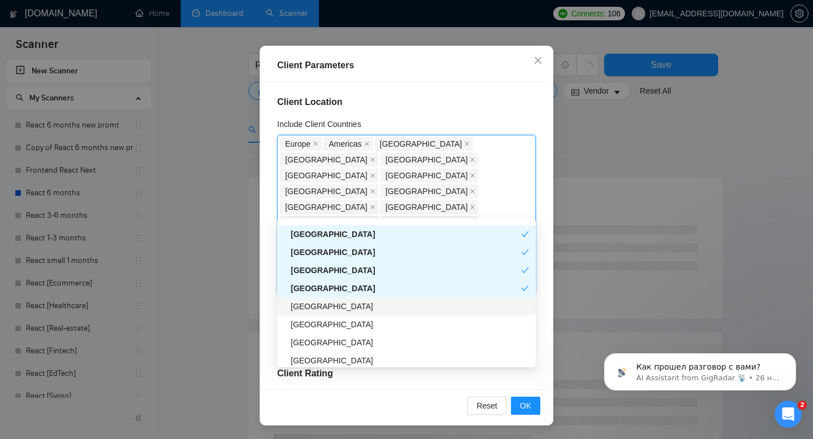
click at [317, 309] on div "[GEOGRAPHIC_DATA]" at bounding box center [410, 306] width 238 height 12
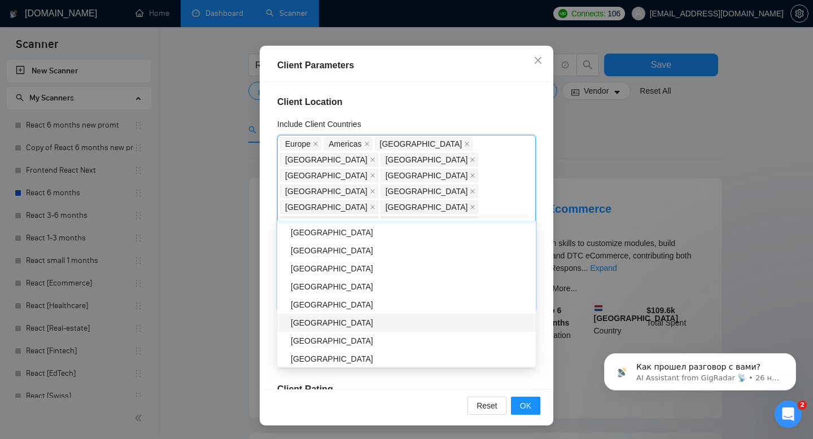
scroll to position [811, 0]
click at [312, 302] on div "[GEOGRAPHIC_DATA]" at bounding box center [410, 304] width 238 height 12
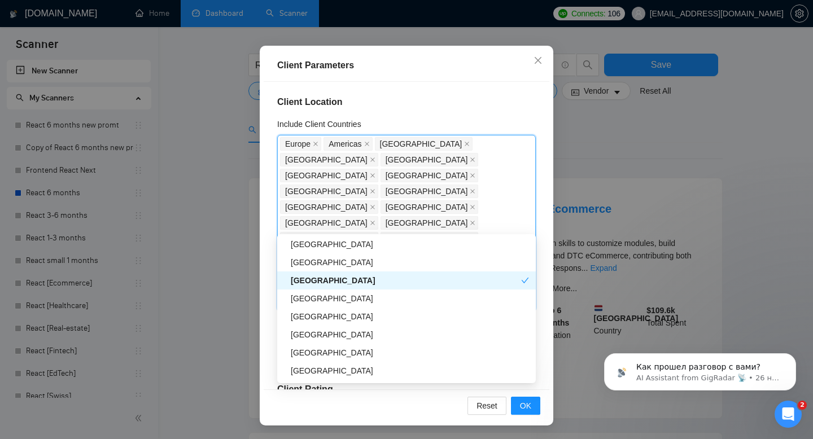
scroll to position [857, 0]
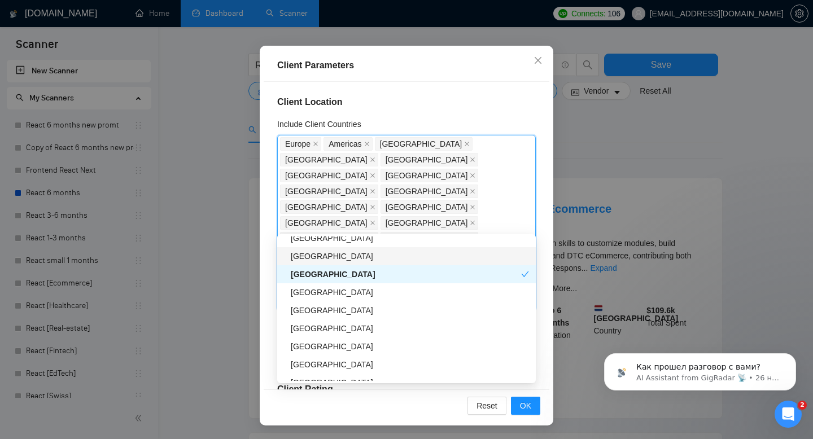
click at [316, 256] on div "[GEOGRAPHIC_DATA]" at bounding box center [410, 256] width 238 height 12
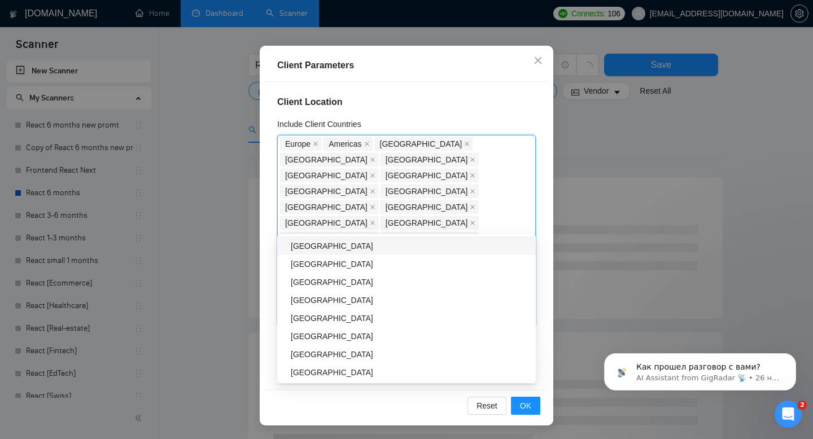
scroll to position [905, 0]
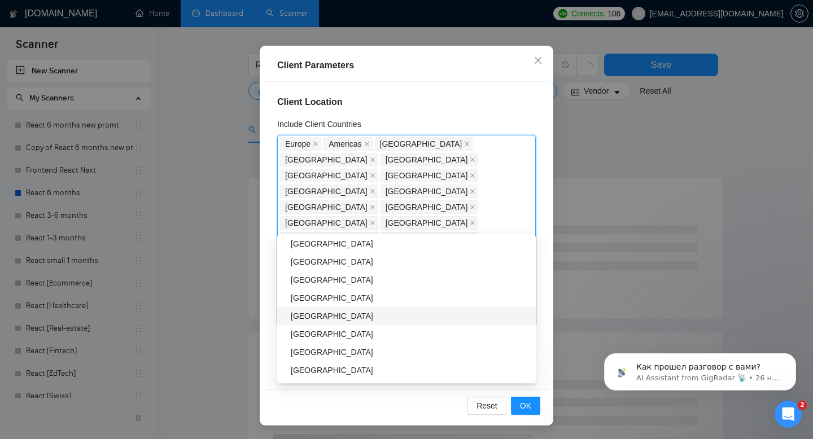
click at [317, 315] on div "[GEOGRAPHIC_DATA]" at bounding box center [410, 316] width 238 height 12
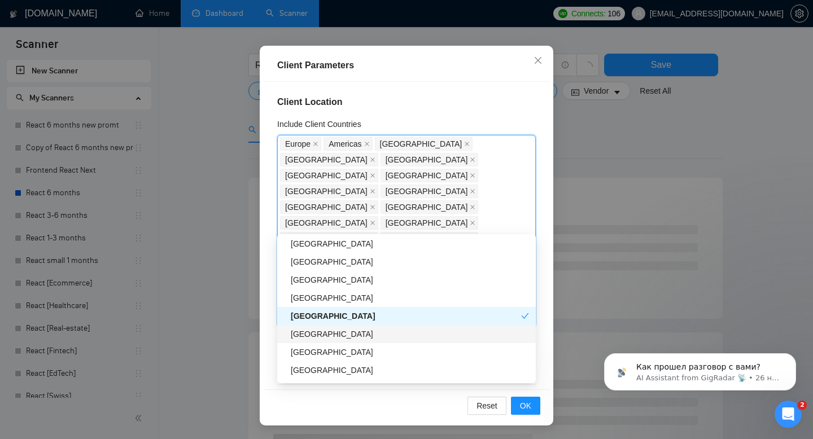
click at [317, 334] on div "[GEOGRAPHIC_DATA]" at bounding box center [410, 334] width 238 height 12
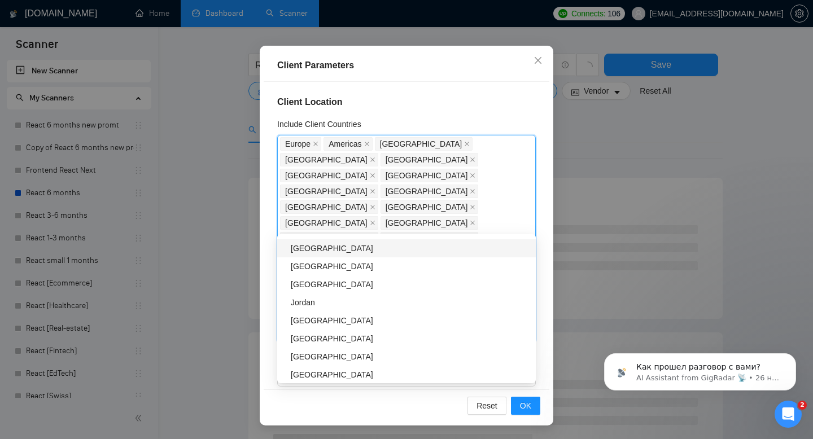
scroll to position [1031, 0]
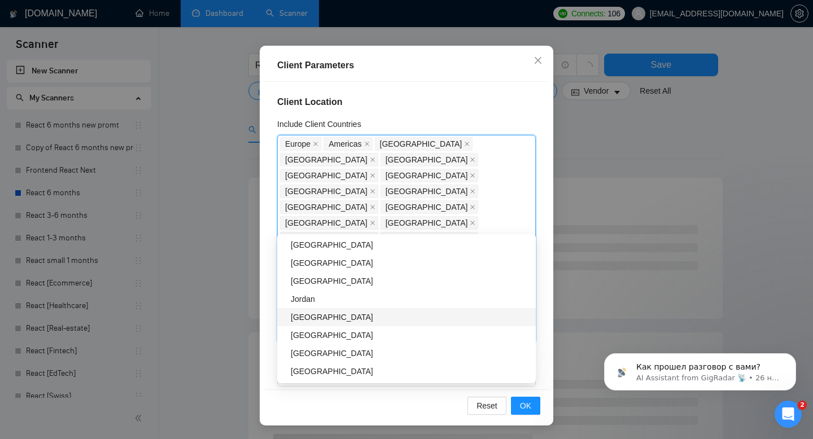
click at [329, 319] on div "[GEOGRAPHIC_DATA]" at bounding box center [410, 317] width 238 height 12
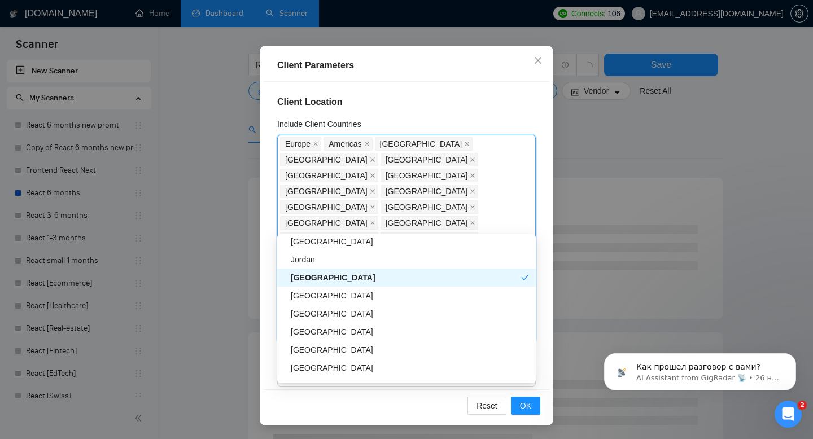
scroll to position [1080, 0]
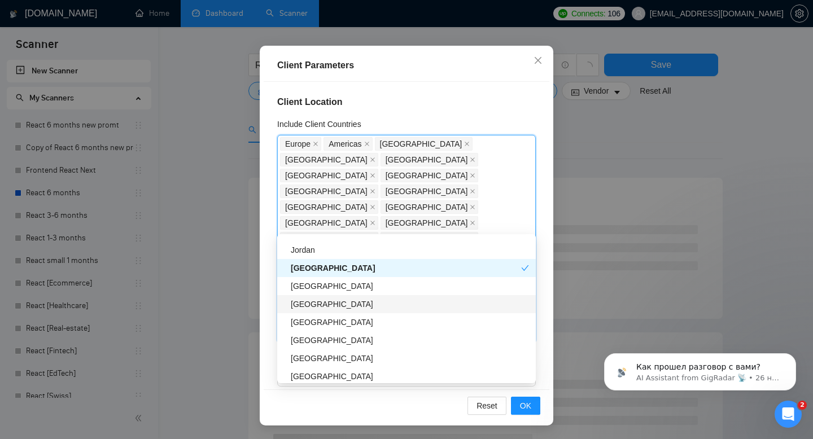
click at [328, 307] on div "[GEOGRAPHIC_DATA]" at bounding box center [410, 304] width 238 height 12
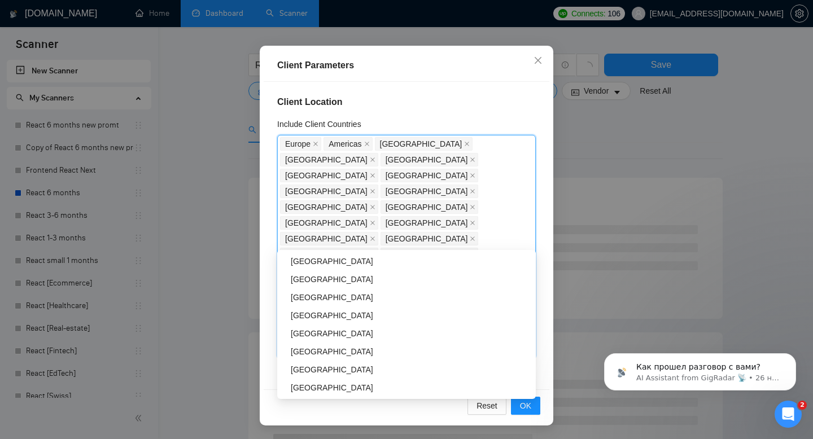
scroll to position [1174, 0]
click at [318, 312] on div "[GEOGRAPHIC_DATA]" at bounding box center [410, 316] width 238 height 12
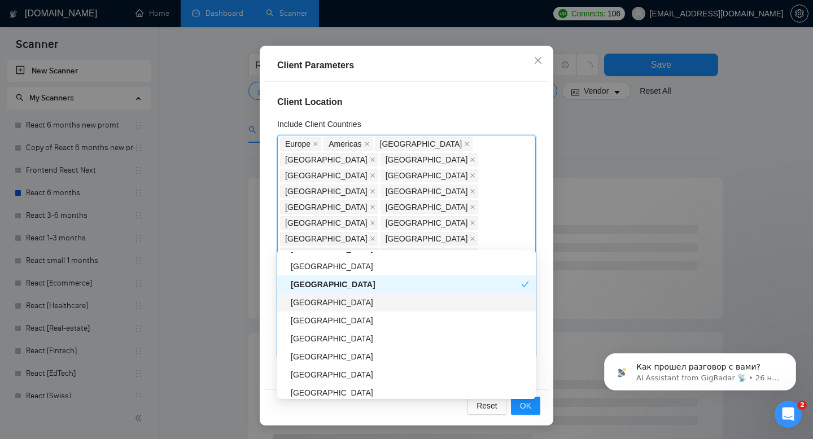
scroll to position [1206, 0]
click at [324, 305] on div "[GEOGRAPHIC_DATA]" at bounding box center [410, 302] width 238 height 12
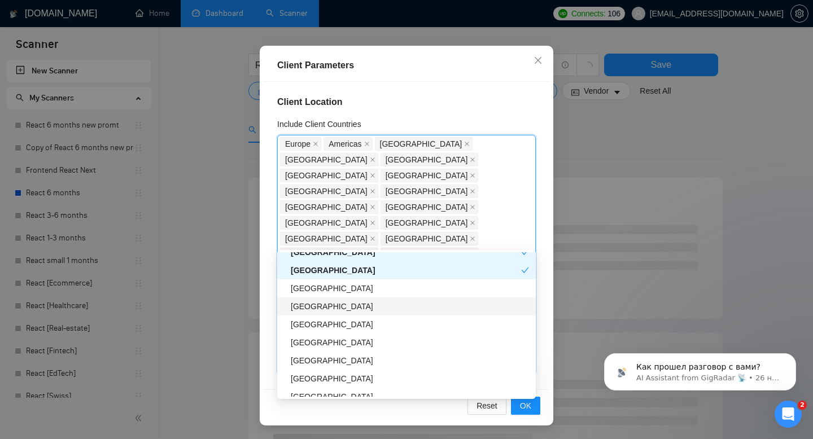
scroll to position [1237, 0]
click at [323, 285] on div "[GEOGRAPHIC_DATA]" at bounding box center [410, 289] width 238 height 12
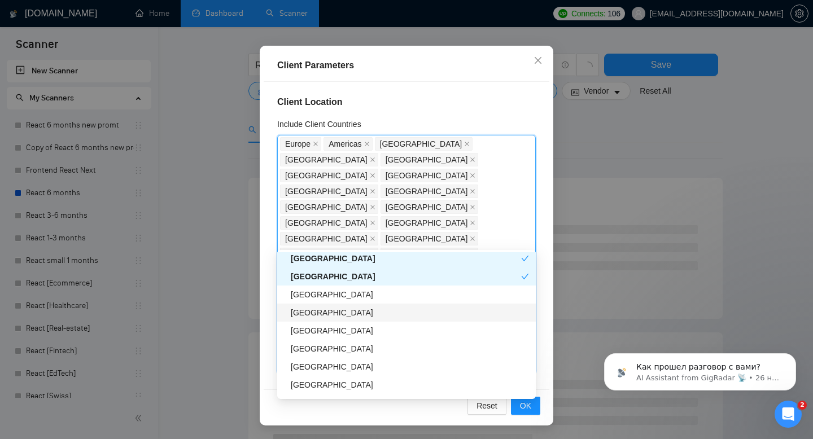
scroll to position [1258, 0]
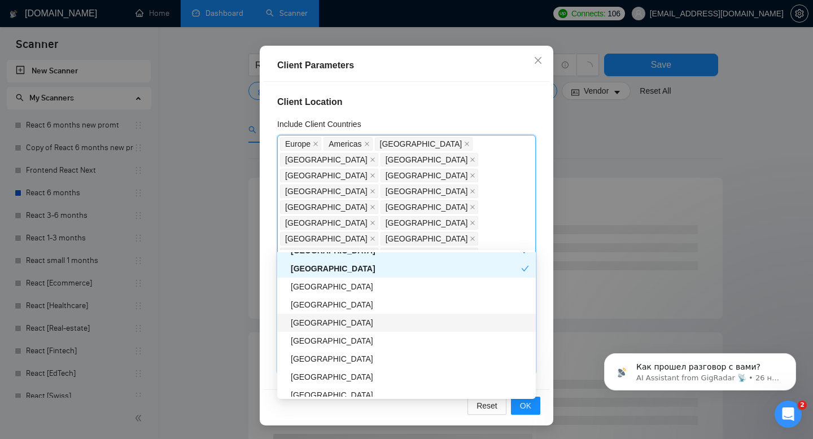
click at [328, 328] on div "[GEOGRAPHIC_DATA]" at bounding box center [410, 323] width 238 height 12
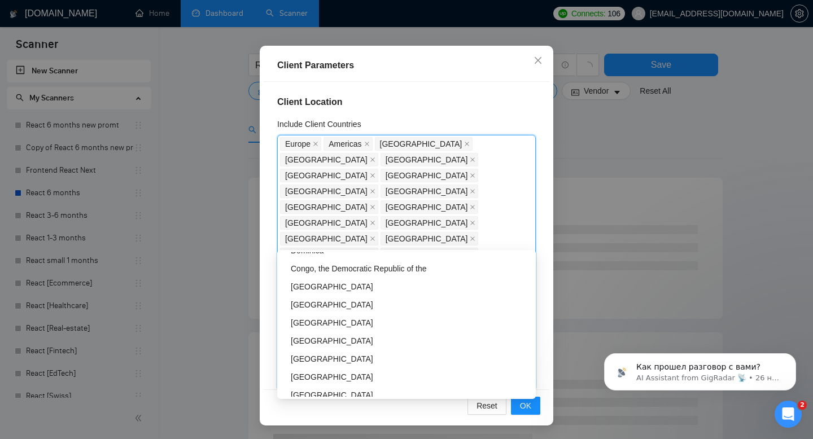
scroll to position [3027, 0]
click at [328, 322] on div "[GEOGRAPHIC_DATA]" at bounding box center [410, 324] width 238 height 12
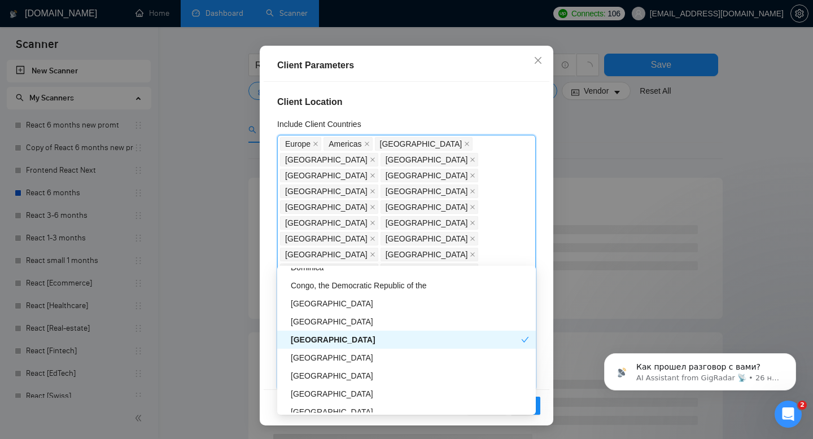
click at [336, 340] on div "[GEOGRAPHIC_DATA]" at bounding box center [406, 340] width 230 height 12
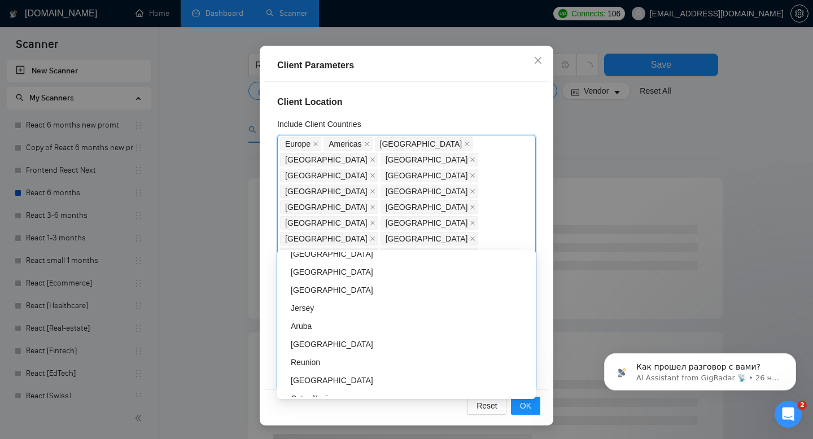
scroll to position [2690, 0]
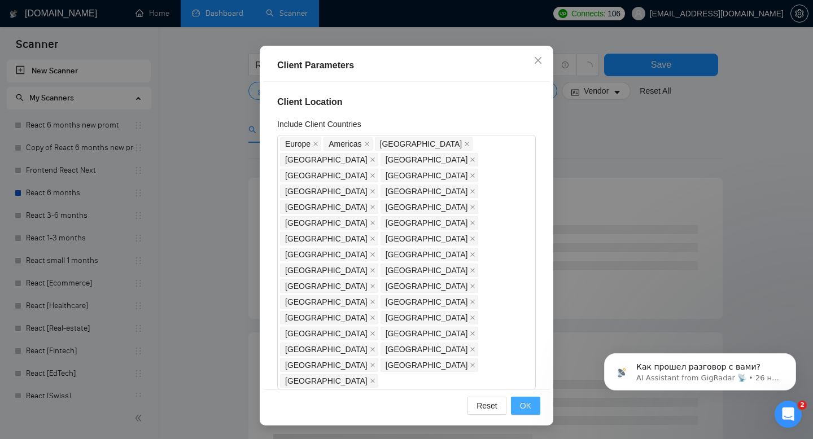
click at [529, 405] on span "OK" at bounding box center [525, 406] width 11 height 12
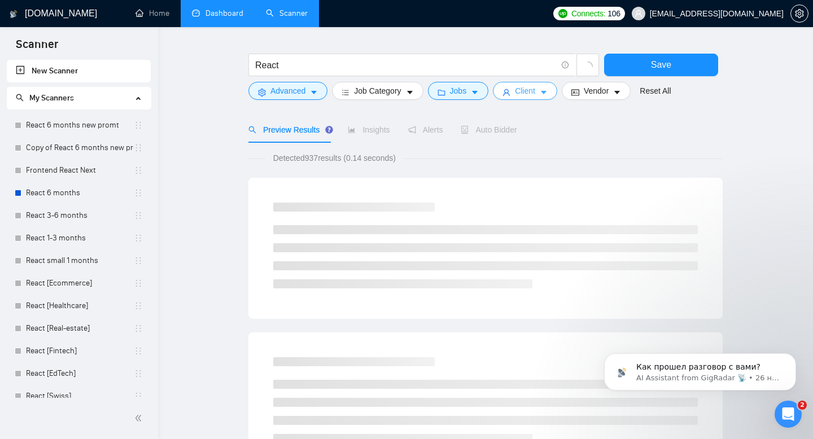
click at [514, 91] on button "Client" at bounding box center [525, 91] width 64 height 18
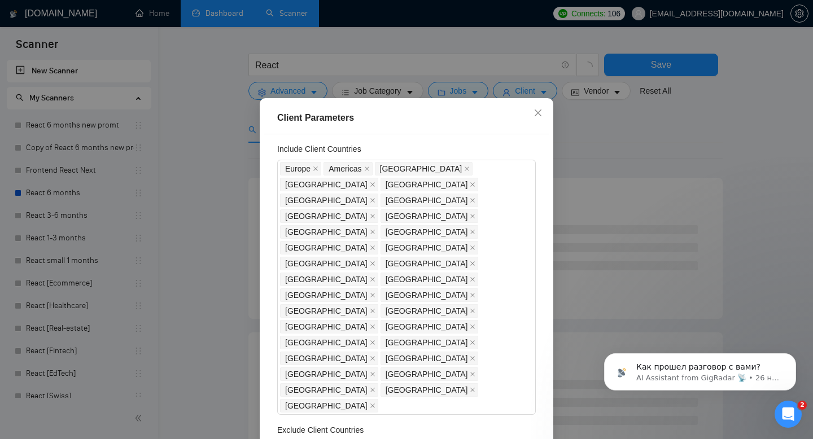
scroll to position [29, 0]
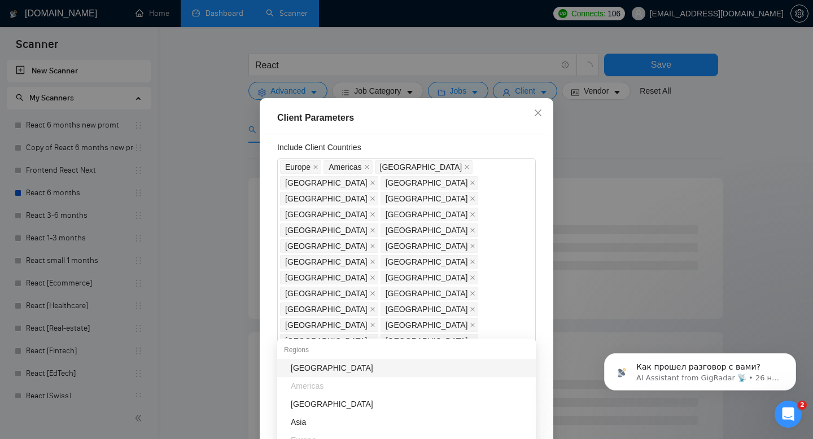
type input "in"
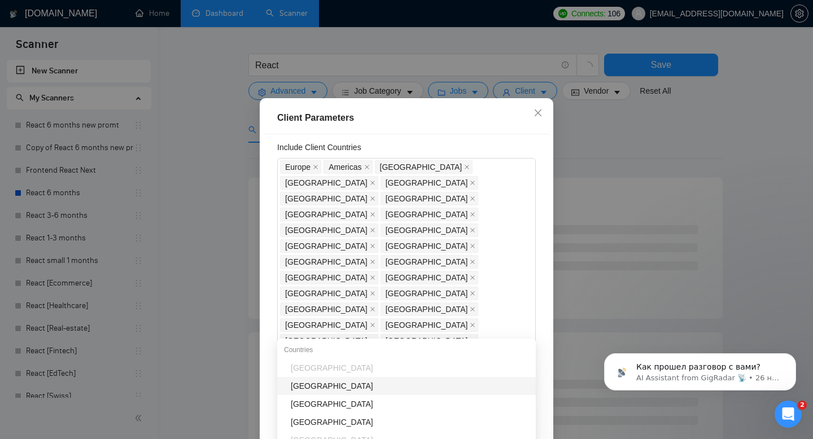
click at [342, 380] on div "[GEOGRAPHIC_DATA]" at bounding box center [410, 386] width 238 height 12
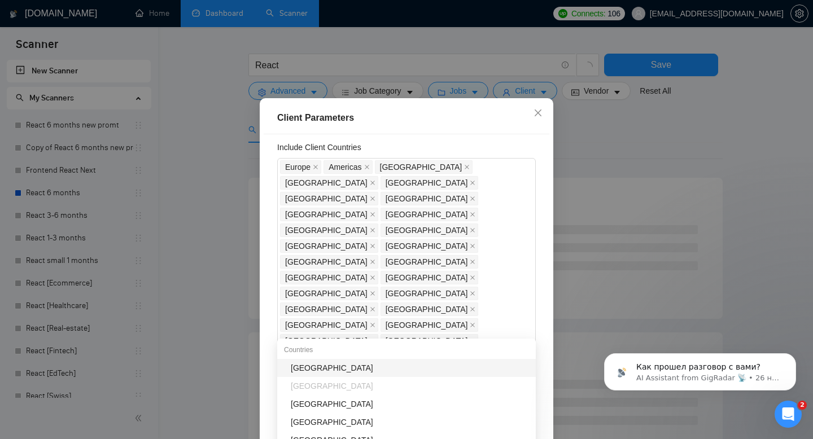
type input "pak"
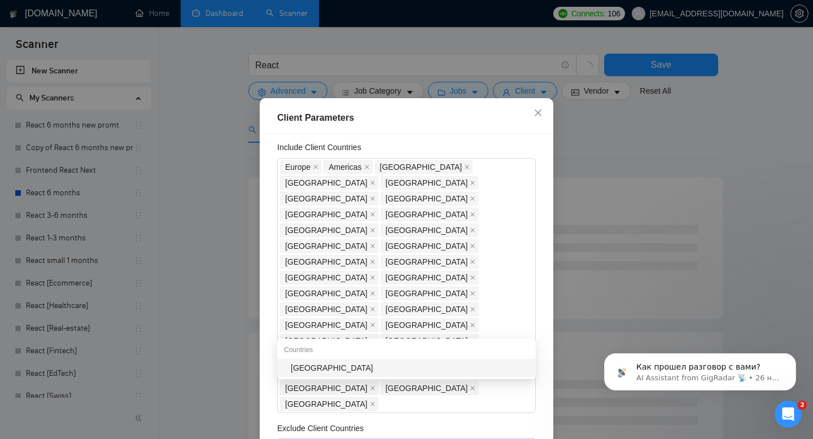
click at [331, 364] on div "[GEOGRAPHIC_DATA]" at bounding box center [410, 368] width 238 height 12
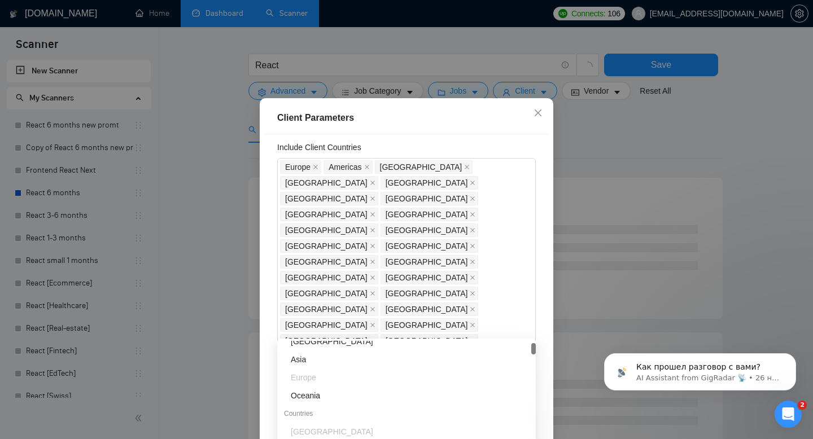
scroll to position [63, 0]
click at [538, 302] on div "Client Location Include Client Countries [GEOGRAPHIC_DATA] [GEOGRAPHIC_DATA] [G…" at bounding box center [407, 288] width 286 height 308
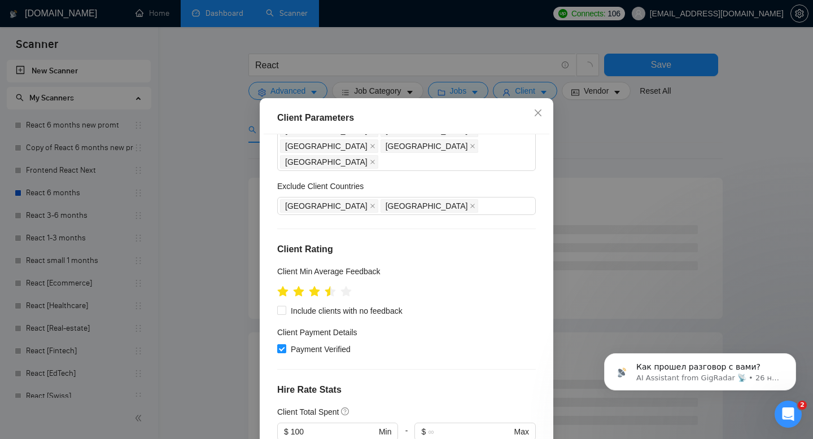
scroll to position [263, 0]
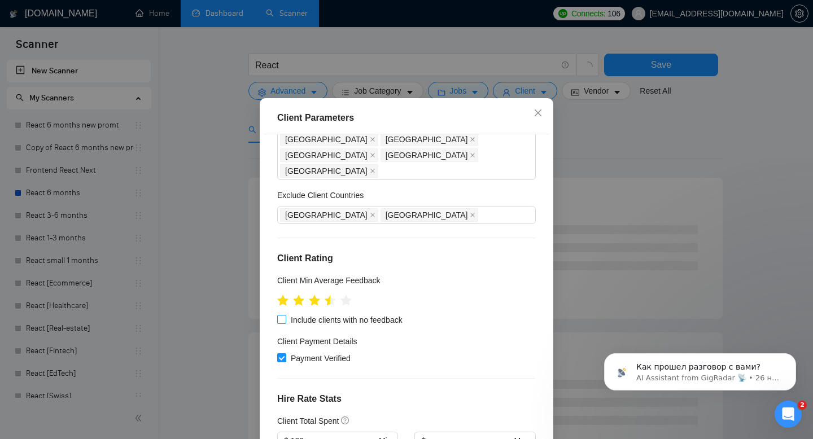
click at [384, 314] on span "Include clients with no feedback" at bounding box center [346, 320] width 121 height 12
click at [285, 315] on input "Include clients with no feedback" at bounding box center [281, 319] width 8 height 8
checkbox input "true"
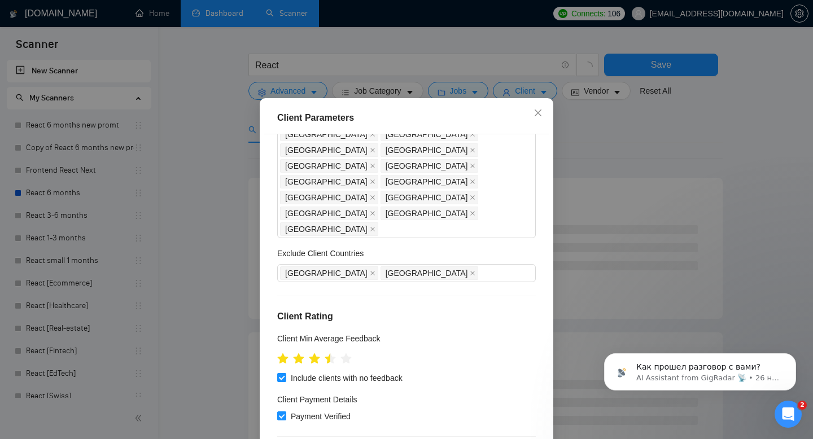
scroll to position [491, 0]
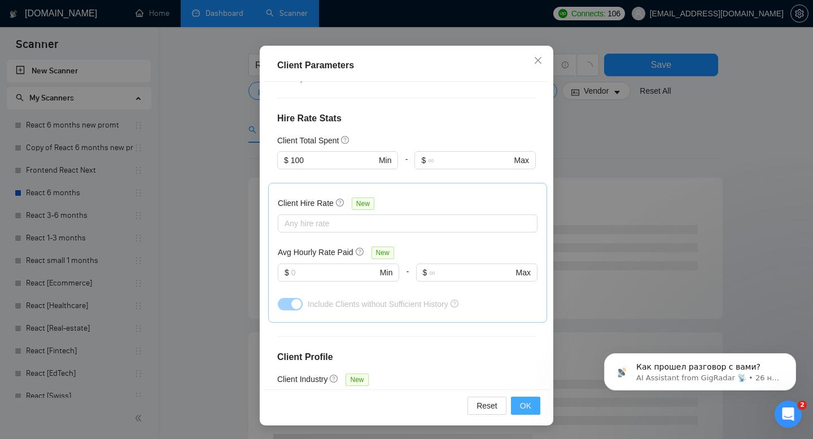
click at [520, 406] on span "OK" at bounding box center [525, 406] width 11 height 12
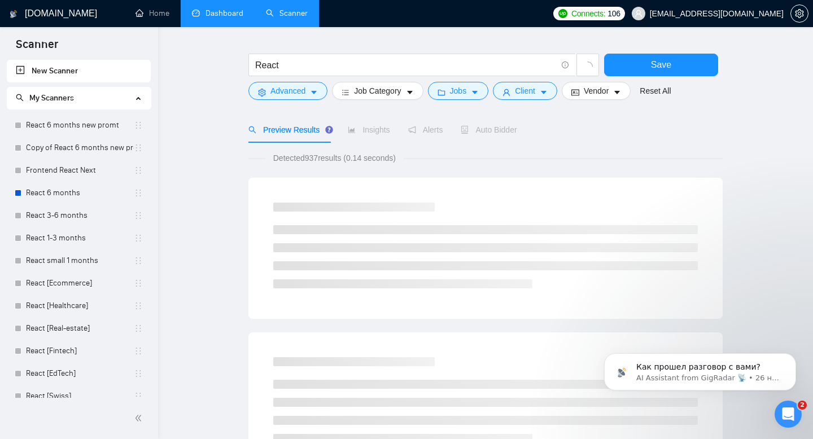
scroll to position [21, 0]
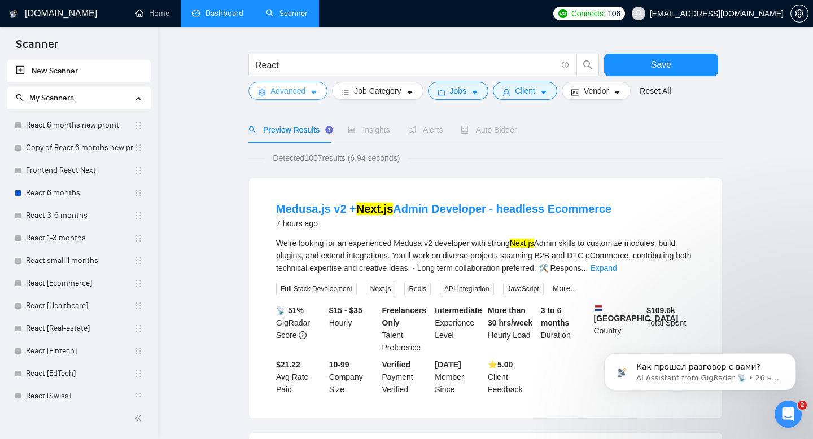
click at [287, 92] on span "Advanced" at bounding box center [287, 91] width 35 height 12
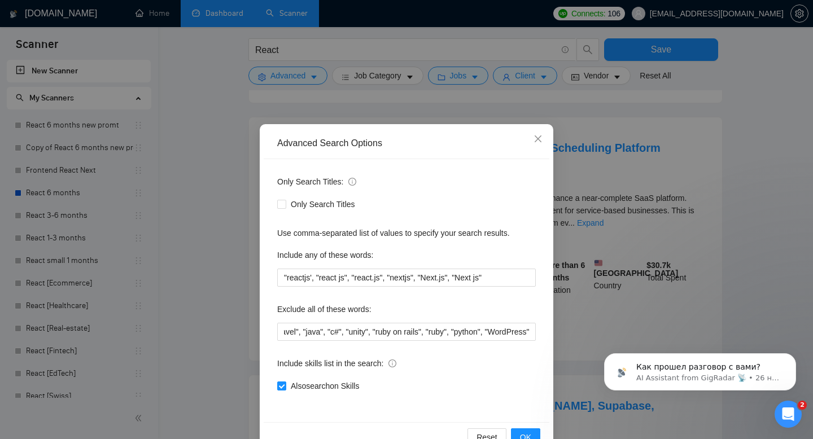
scroll to position [347, 0]
click at [523, 438] on span "OK" at bounding box center [525, 437] width 11 height 12
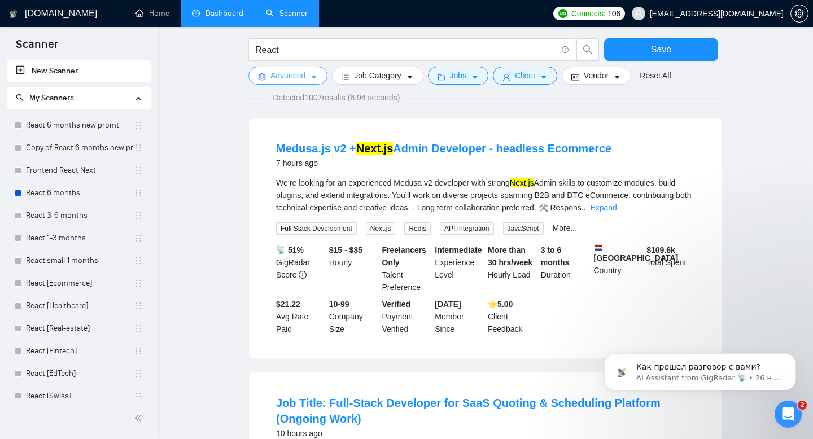
scroll to position [0, 0]
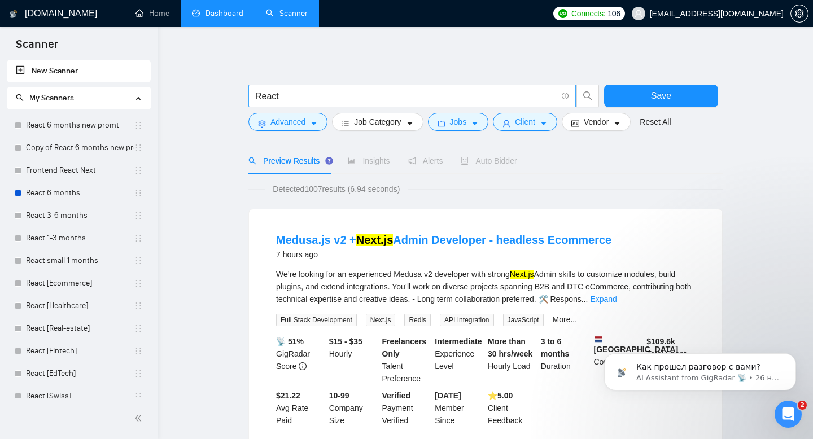
click at [431, 93] on input "React" at bounding box center [406, 96] width 302 height 14
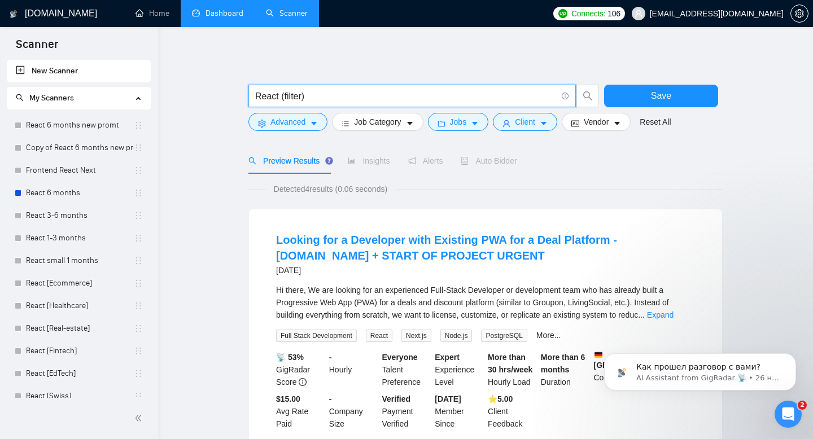
drag, startPoint x: 357, startPoint y: 93, endPoint x: 283, endPoint y: 93, distance: 74.5
click at [282, 93] on input "React (filter)" at bounding box center [406, 96] width 302 height 14
type input "React"
click at [646, 95] on button "Save" at bounding box center [661, 96] width 114 height 23
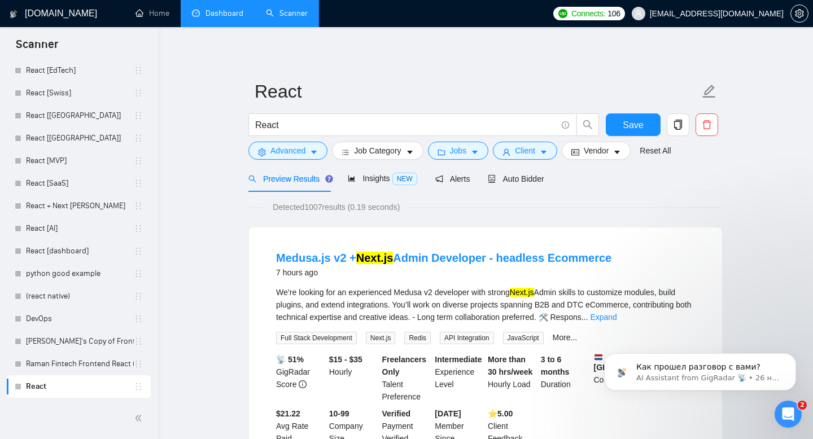
scroll to position [5, 0]
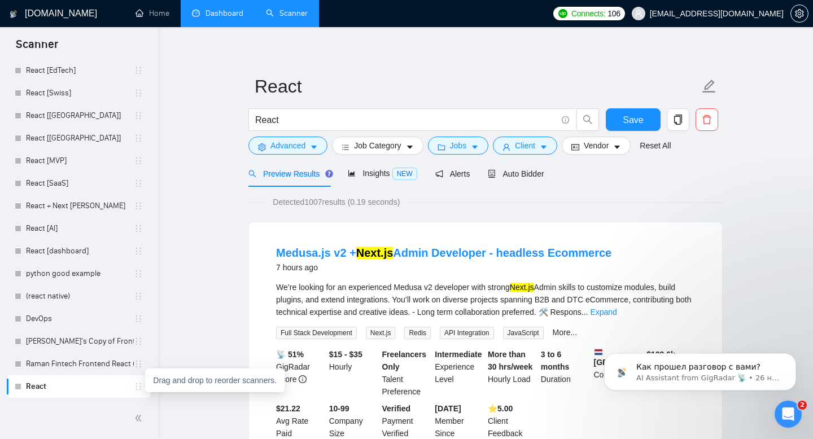
click at [136, 390] on icon "holder" at bounding box center [138, 386] width 9 height 9
click at [106, 390] on link "React" at bounding box center [80, 387] width 108 height 23
click at [30, 385] on link "React" at bounding box center [80, 387] width 108 height 23
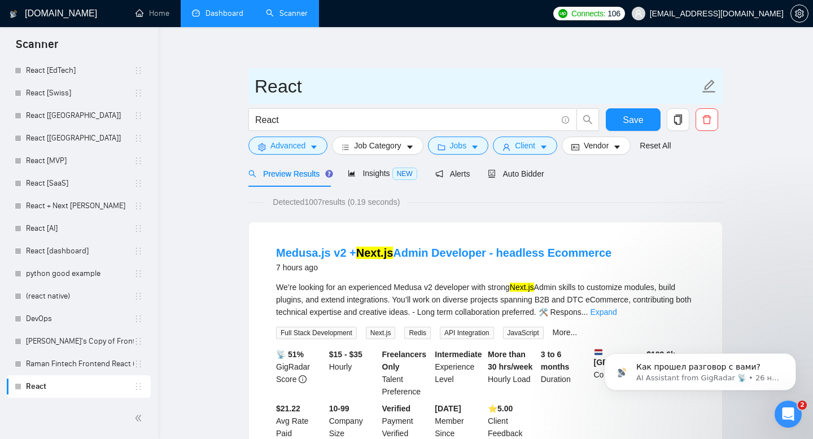
click at [286, 95] on input "React" at bounding box center [477, 86] width 445 height 28
click at [311, 89] on input "React" at bounding box center [477, 86] width 445 height 28
paste input "(filter)"
type input "React (filter)"
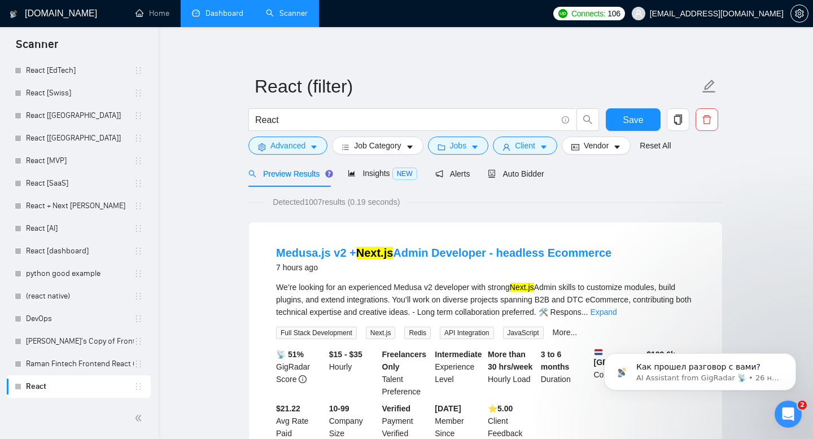
click at [651, 116] on button "Save" at bounding box center [633, 119] width 55 height 23
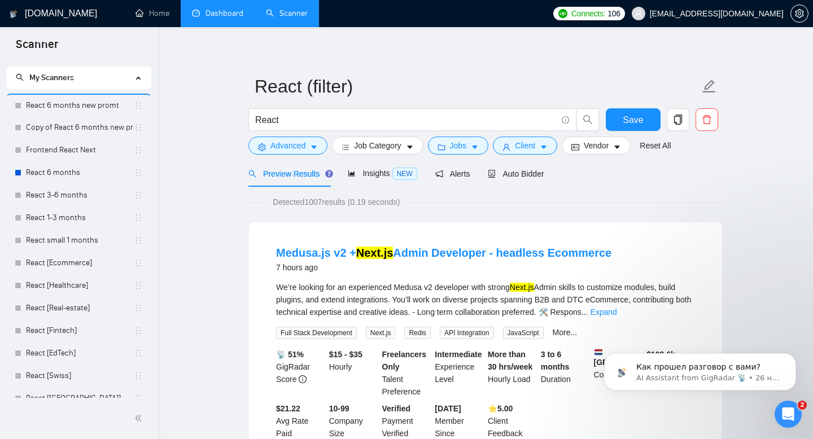
scroll to position [0, 0]
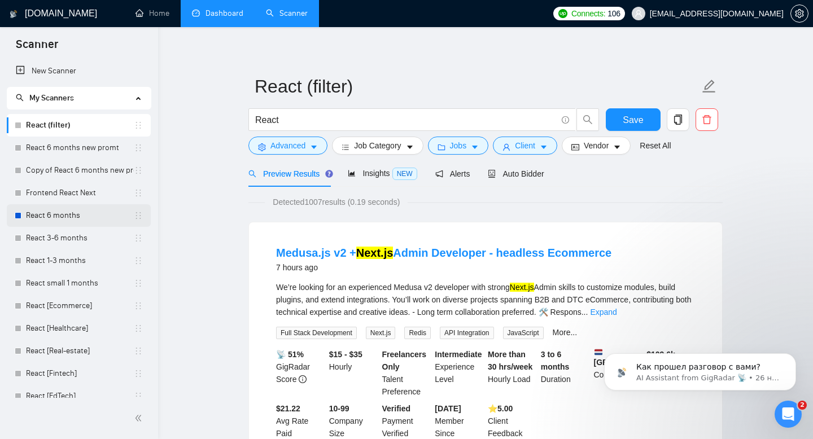
click at [80, 210] on link "React 6 months" at bounding box center [80, 215] width 108 height 23
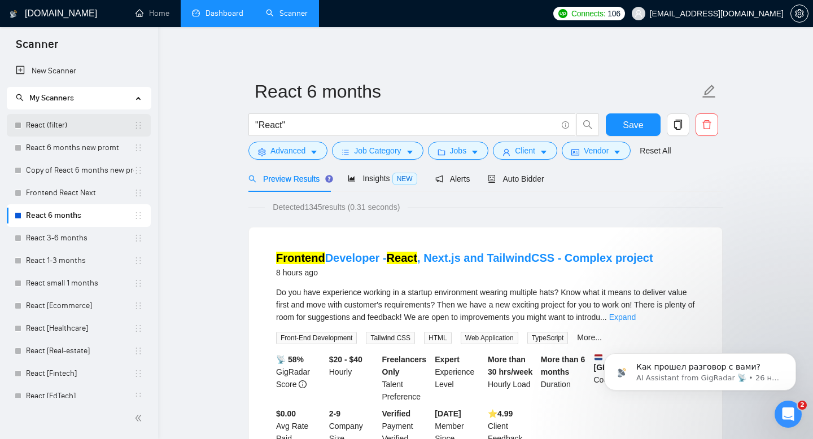
click at [76, 123] on link "React (filter)" at bounding box center [80, 125] width 108 height 23
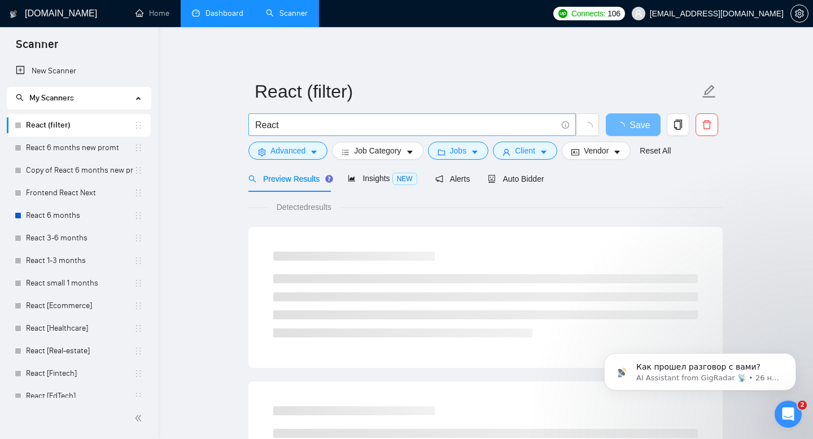
click at [257, 124] on input "React" at bounding box center [406, 125] width 302 height 14
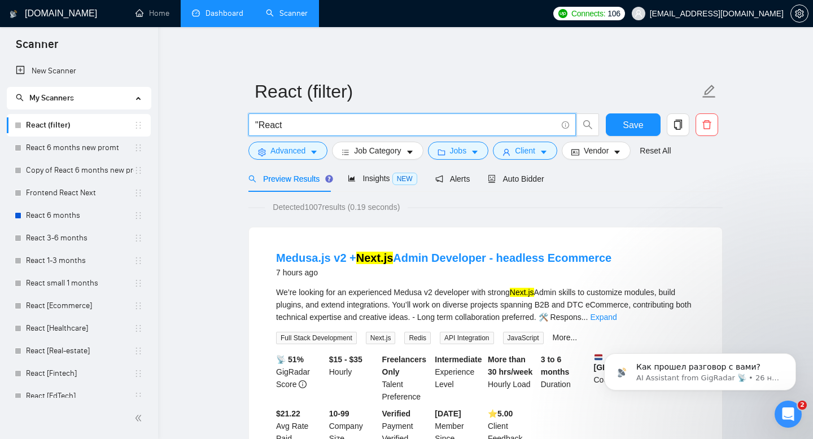
click at [294, 123] on input ""React" at bounding box center [406, 125] width 302 height 14
type input ""React""
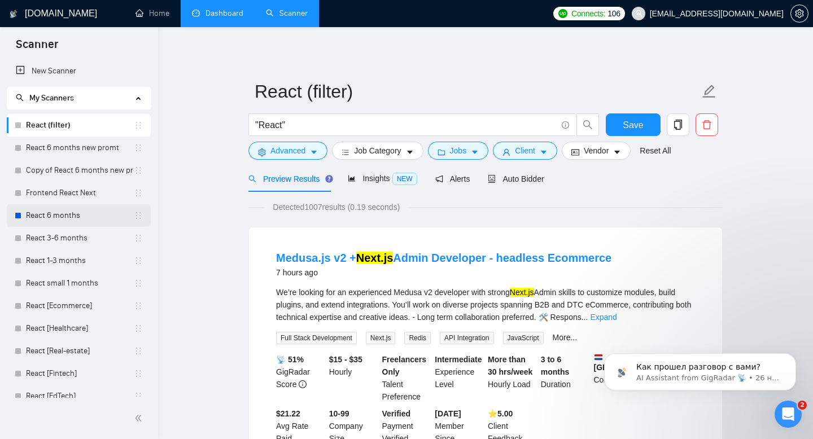
click at [79, 212] on link "React 6 months" at bounding box center [80, 215] width 108 height 23
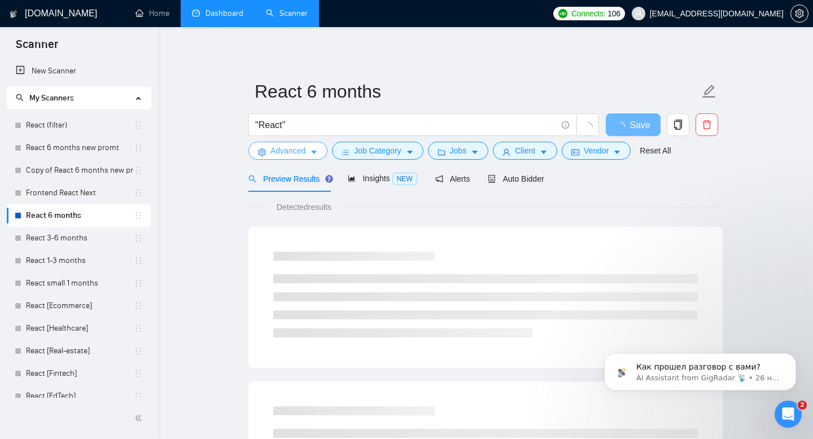
click at [298, 154] on span "Advanced" at bounding box center [287, 151] width 35 height 12
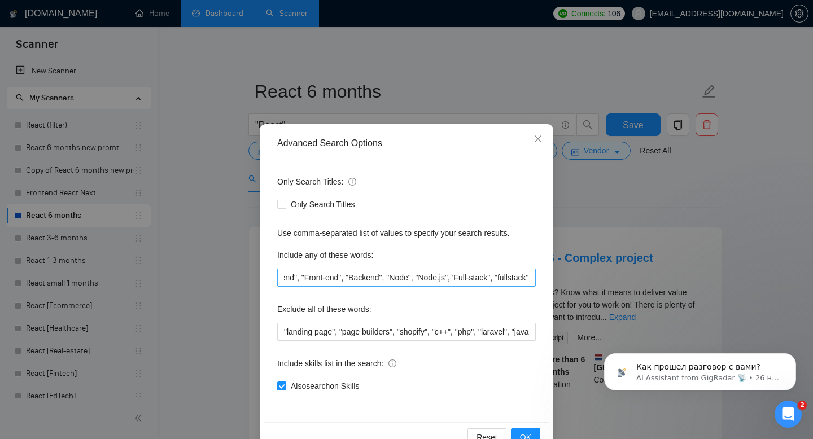
scroll to position [0, 372]
click at [412, 277] on input ""React", "Next", "nextjs", "JavaScript", "JS", "HTML", "CSS", "Web Application"…" at bounding box center [406, 278] width 259 height 18
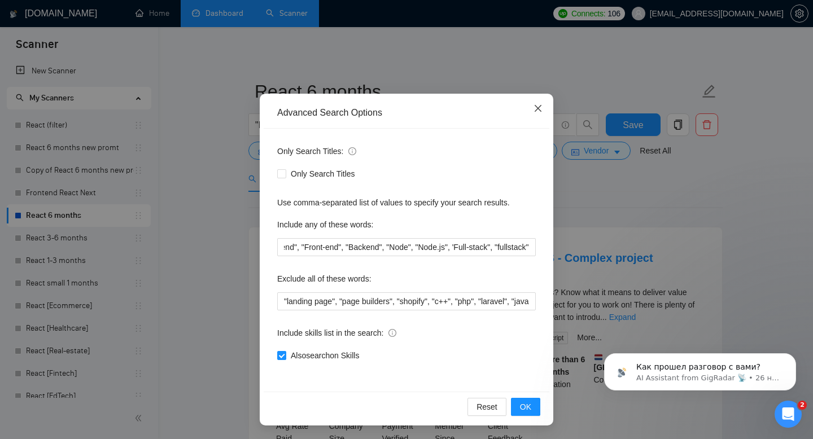
click at [538, 106] on icon "close" at bounding box center [538, 108] width 9 height 9
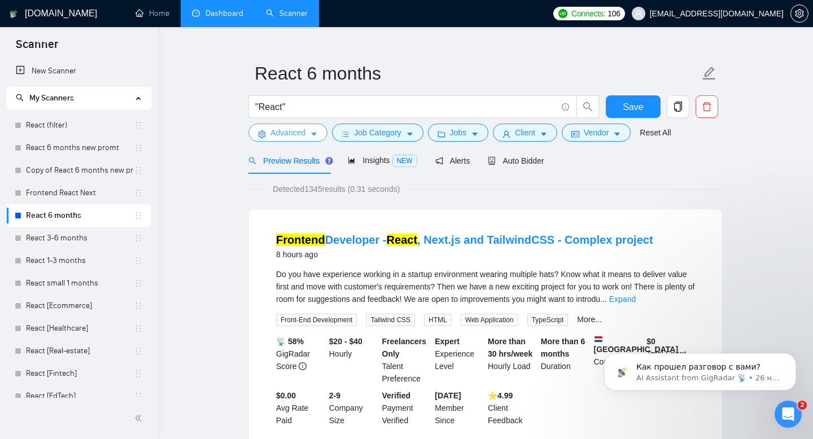
scroll to position [19, 0]
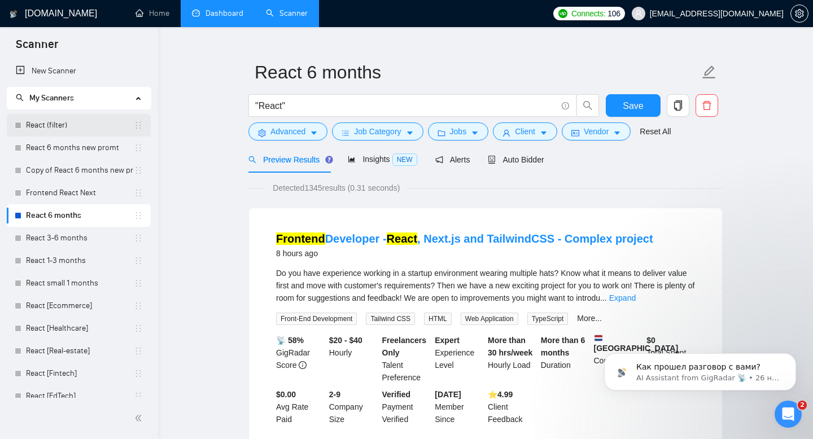
click at [50, 126] on link "React (filter)" at bounding box center [80, 125] width 108 height 23
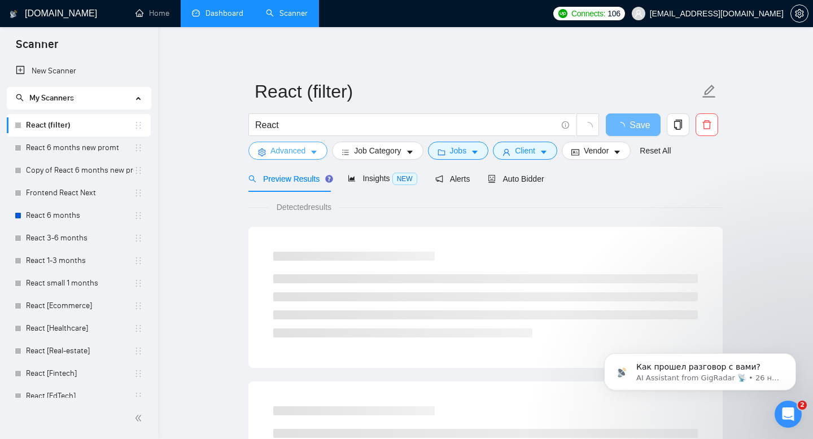
click at [288, 151] on span "Advanced" at bounding box center [287, 151] width 35 height 12
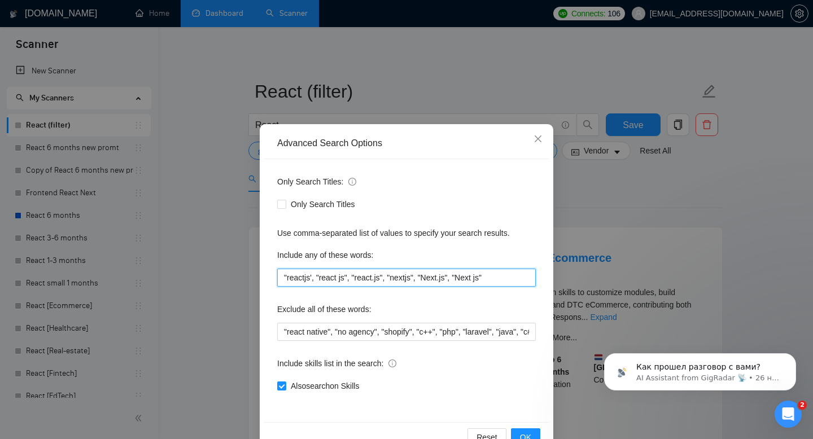
click at [502, 281] on input ""reactjs', "react js", "react.js", "nextjs", "Next.js", "Next js"" at bounding box center [406, 278] width 259 height 18
paste input ""React", "Next", "nextjs", "JavaScript", "JS", "HTML", "CSS", "Web Application"…"
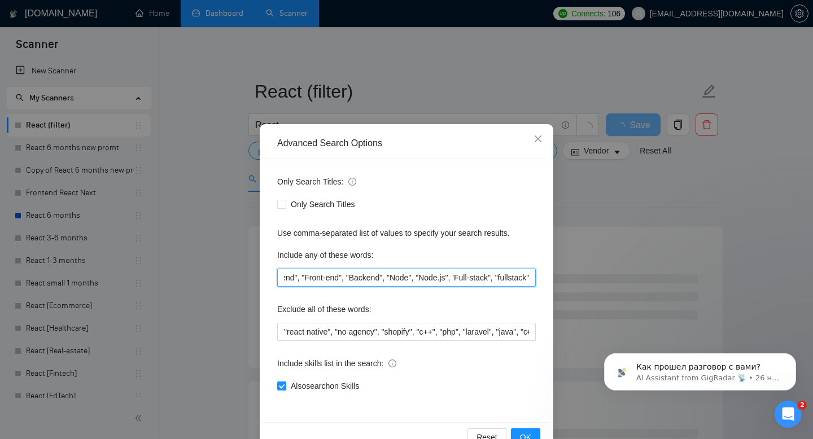
click at [500, 276] on input ""reactjs', "react js", "react.js", "nextjs", "Next.js", "Next js", "React", "Ne…" at bounding box center [406, 278] width 259 height 18
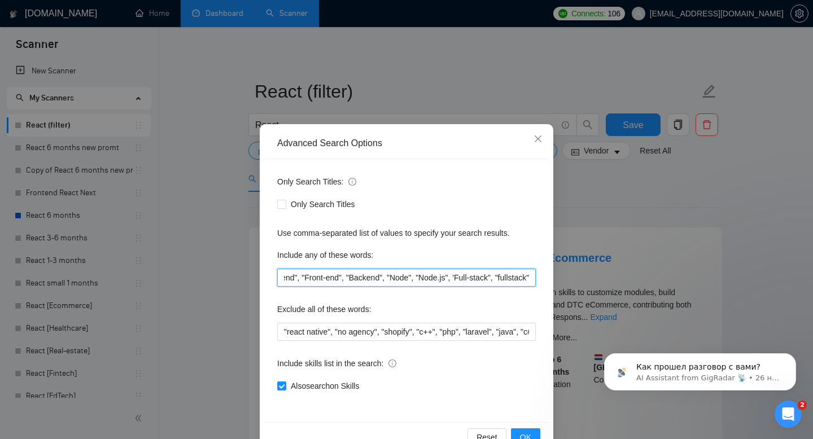
drag, startPoint x: 440, startPoint y: 278, endPoint x: 334, endPoint y: 281, distance: 106.2
click at [334, 281] on input ""reactjs', "react js", "react.js", "nextjs", "Next.js", "Next js", "React", "Ne…" at bounding box center [406, 278] width 259 height 18
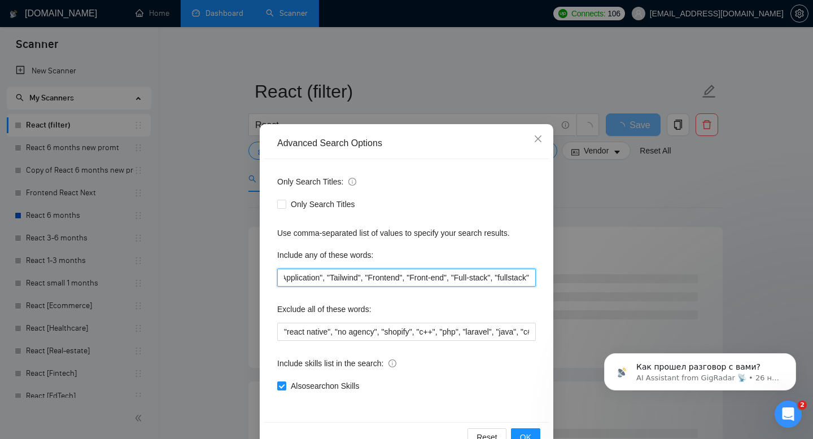
click at [383, 277] on input ""reactjs', "react js", "react.js", "nextjs", "Next.js", "Next js", "React", "Ne…" at bounding box center [406, 278] width 259 height 18
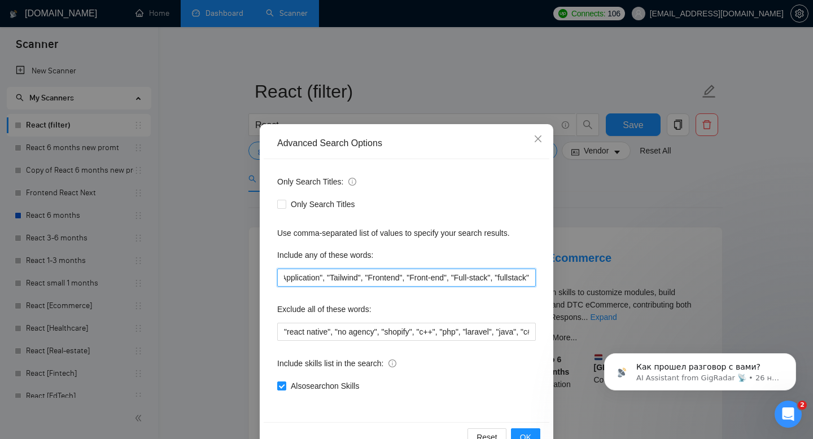
scroll to position [0, 348]
drag, startPoint x: 438, startPoint y: 279, endPoint x: 370, endPoint y: 276, distance: 67.8
click at [369, 276] on input ""reactjs', "react js", "react.js", "nextjs", "Next.js", "Next js", "React", "Ne…" at bounding box center [406, 278] width 259 height 18
drag, startPoint x: 365, startPoint y: 278, endPoint x: 309, endPoint y: 276, distance: 55.9
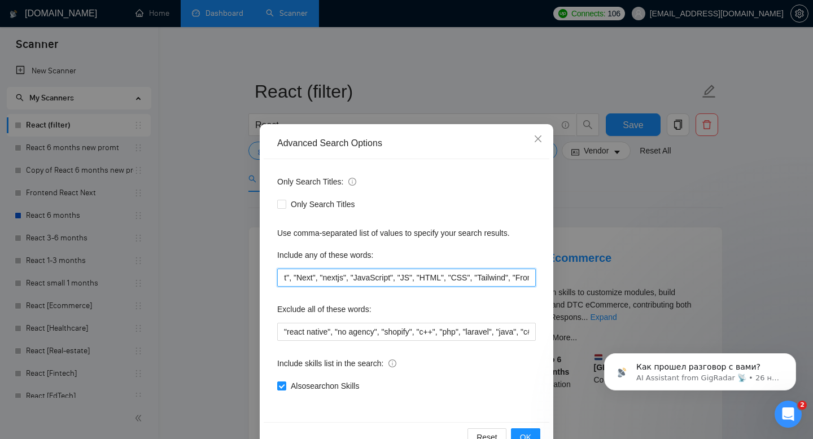
click at [309, 276] on input ""reactjs', "react js", "react.js", "nextjs", "Next.js", "Next js", "React", "Ne…" at bounding box center [406, 278] width 259 height 18
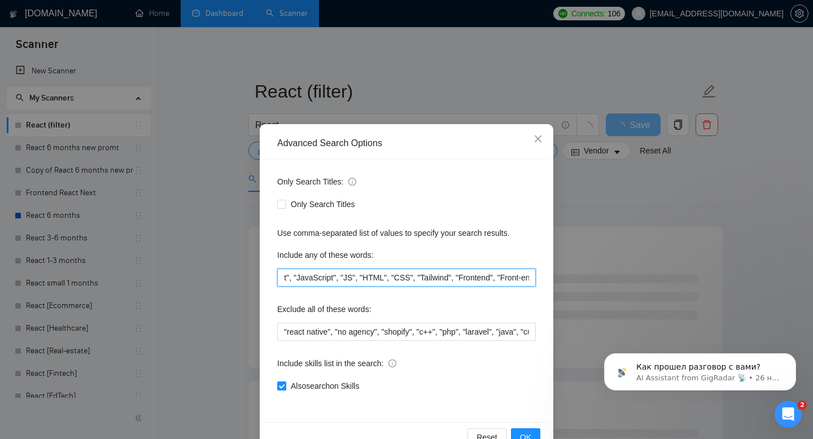
scroll to position [0, 96]
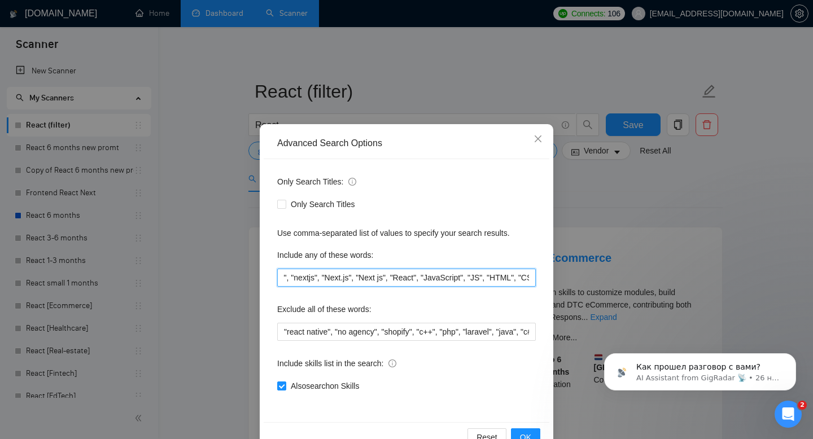
drag, startPoint x: 431, startPoint y: 274, endPoint x: 405, endPoint y: 272, distance: 26.1
click at [405, 273] on input ""reactjs', "react js", "react.js", "nextjs", "Next.js", "Next js", "React", "Ja…" at bounding box center [406, 278] width 259 height 18
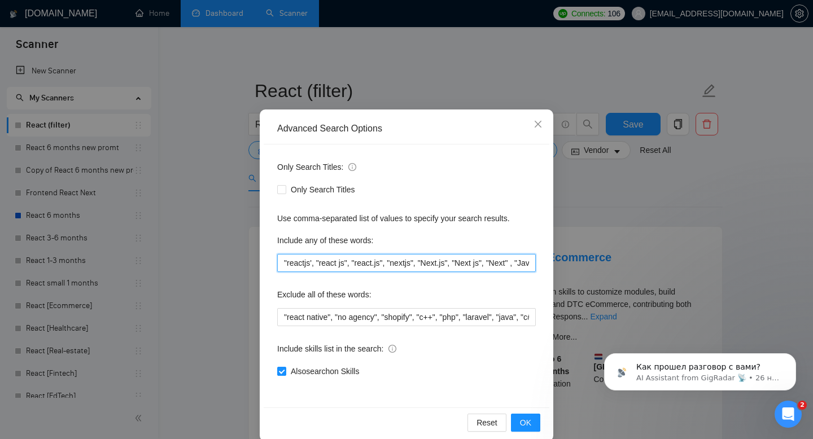
scroll to position [16, 0]
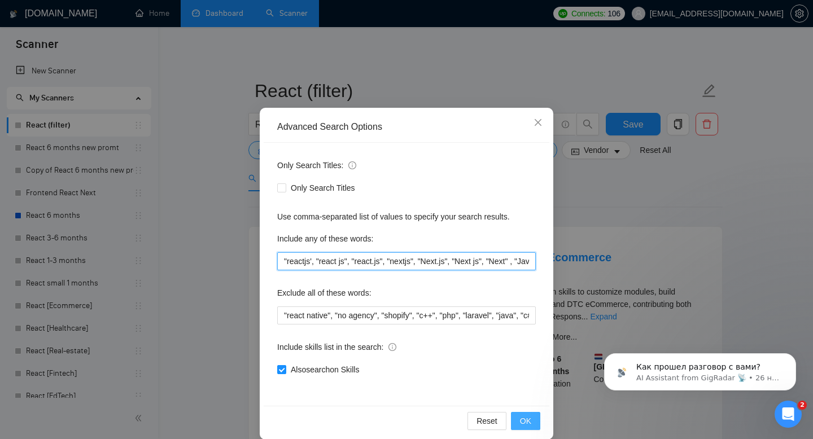
type input ""reactjs', "react js", "react.js", "nextjs", "Next.js", "Next js", "Next" , "Ja…"
click at [527, 420] on span "OK" at bounding box center [525, 421] width 11 height 12
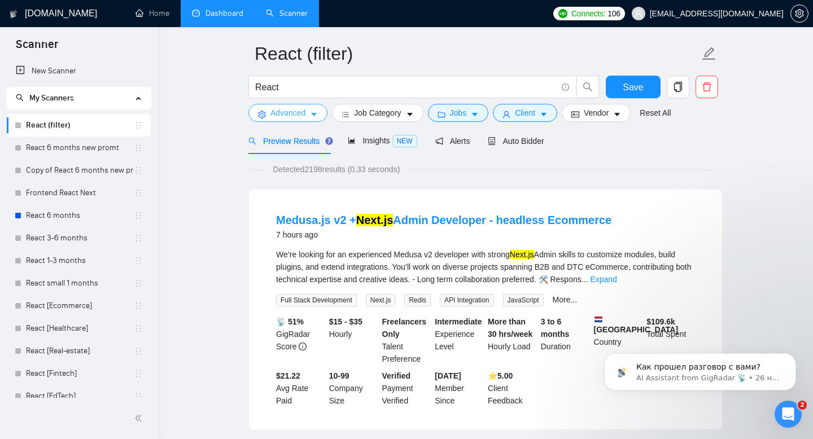
scroll to position [0, 0]
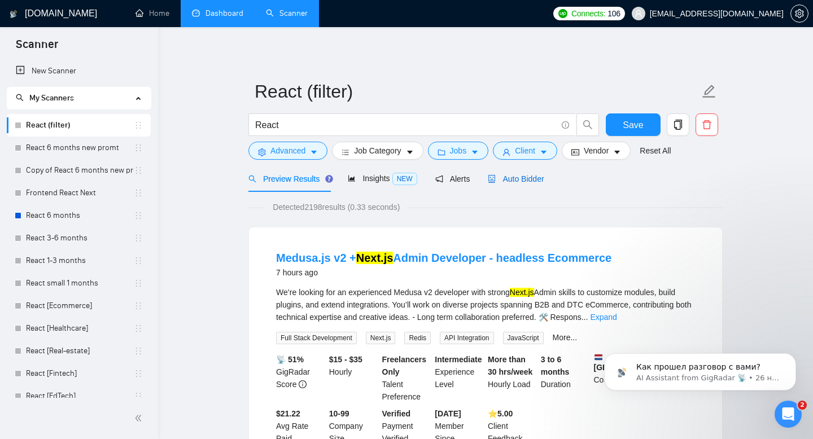
click at [520, 178] on span "Auto Bidder" at bounding box center [516, 178] width 56 height 9
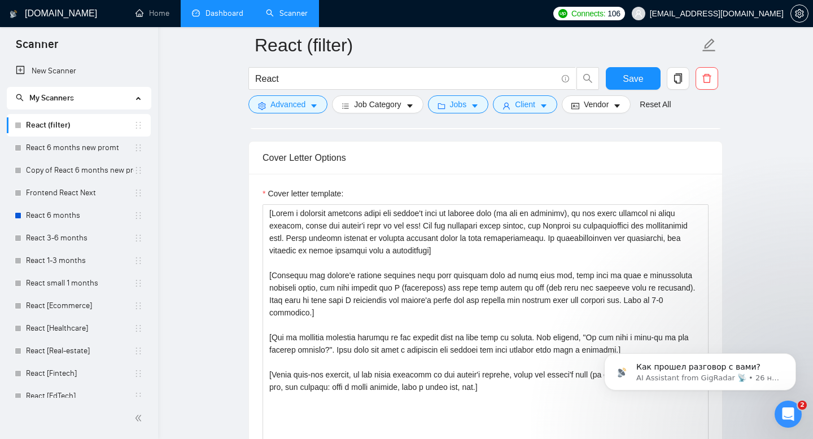
scroll to position [1184, 0]
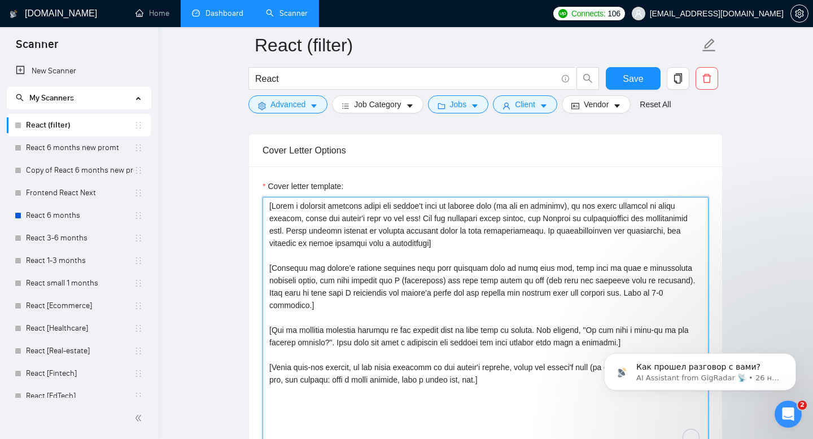
click at [385, 255] on textarea "Cover letter template:" at bounding box center [486, 324] width 446 height 254
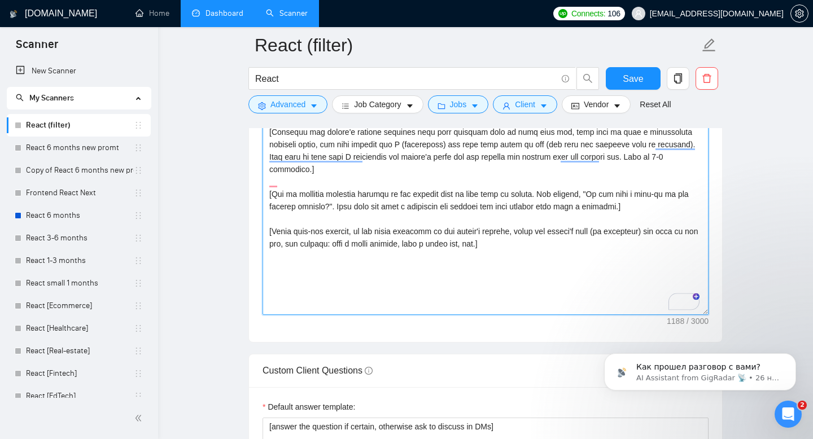
scroll to position [1268, 0]
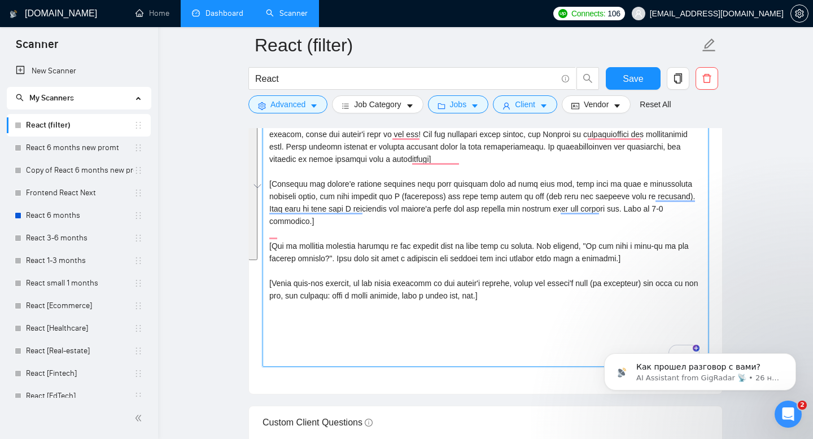
drag, startPoint x: 539, startPoint y: 286, endPoint x: 285, endPoint y: 138, distance: 294.8
click at [284, 137] on textarea "Cover letter template:" at bounding box center [486, 240] width 446 height 254
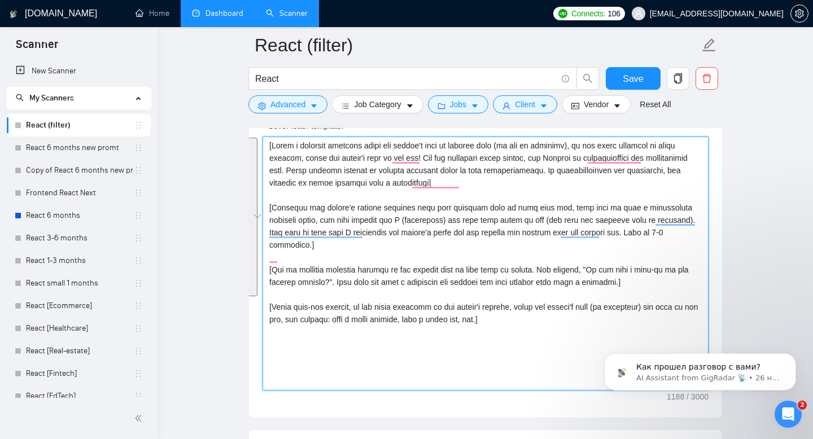
scroll to position [1243, 0]
drag, startPoint x: 269, startPoint y: 144, endPoint x: 539, endPoint y: 307, distance: 315.4
click at [539, 307] on textarea "Cover letter template:" at bounding box center [486, 265] width 446 height 254
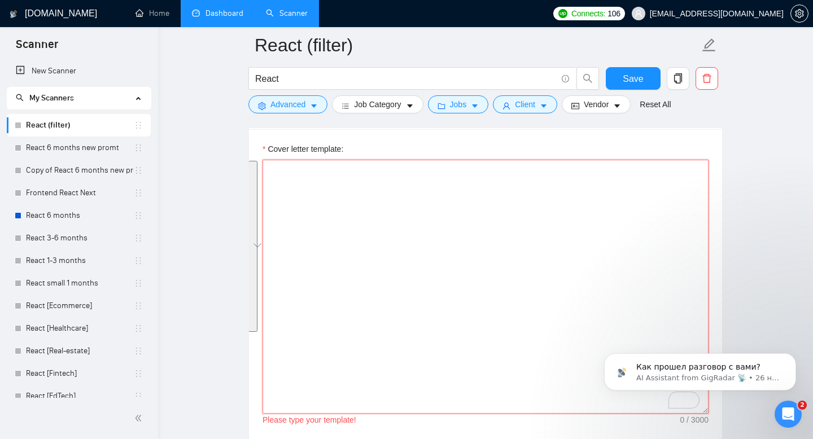
scroll to position [1207, 0]
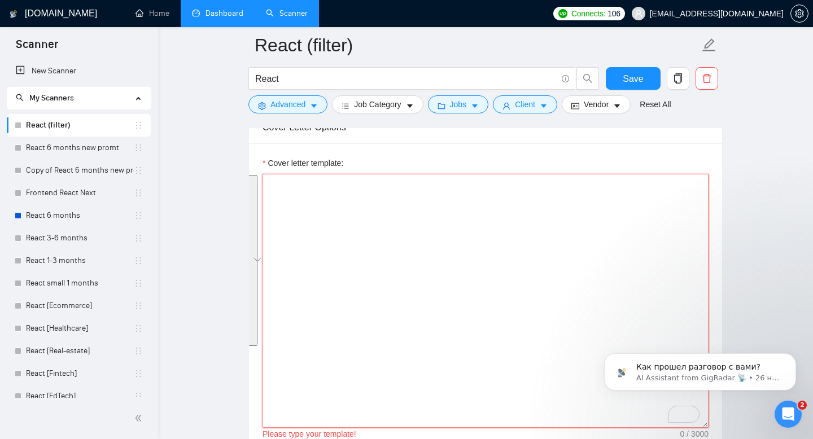
click at [548, 341] on textarea "Cover letter template:" at bounding box center [486, 301] width 446 height 254
click at [339, 211] on textarea "Cover letter template:" at bounding box center [486, 301] width 446 height 254
click at [632, 74] on span "Save" at bounding box center [633, 79] width 20 height 14
click at [341, 227] on textarea "Cover letter template:" at bounding box center [486, 301] width 446 height 254
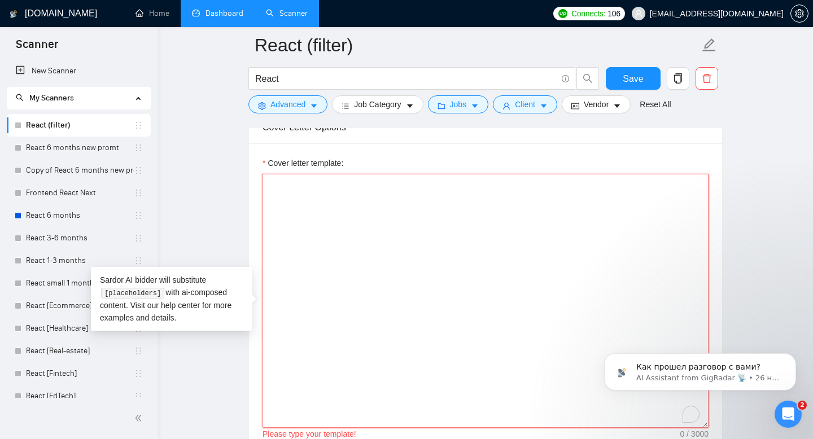
paste textarea "[Your task is to write proposals for 5 Upwork profiles. The whole text from eac…"
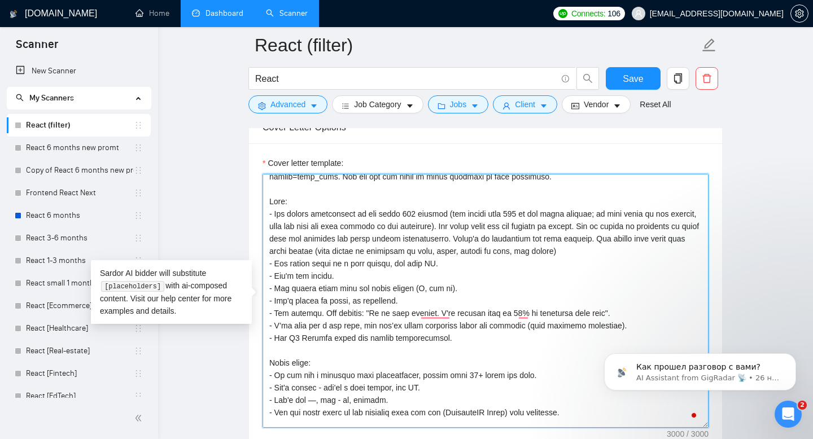
scroll to position [0, 0]
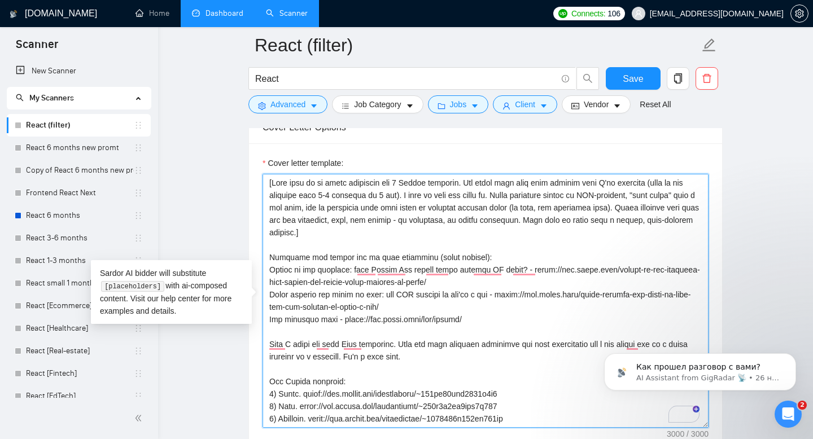
click at [397, 236] on textarea "Cover letter template:" at bounding box center [486, 301] width 446 height 254
drag, startPoint x: 501, startPoint y: 194, endPoint x: 255, endPoint y: 181, distance: 247.1
click at [254, 181] on div "Cover letter template:" at bounding box center [485, 299] width 473 height 312
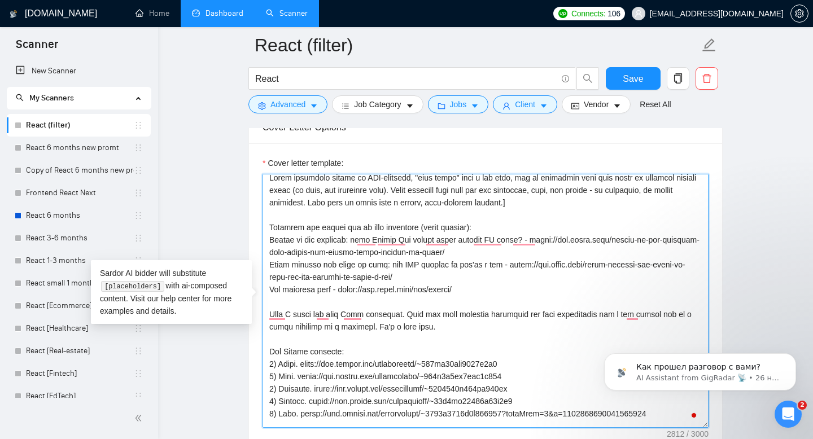
scroll to position [11, 0]
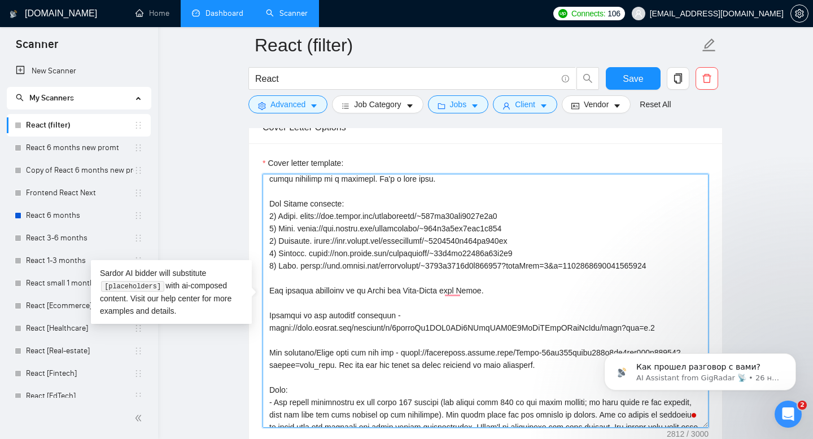
drag, startPoint x: 687, startPoint y: 267, endPoint x: 266, endPoint y: 201, distance: 426.4
click at [265, 201] on div "Cover Letter Options Cover letter template:" at bounding box center [485, 283] width 474 height 345
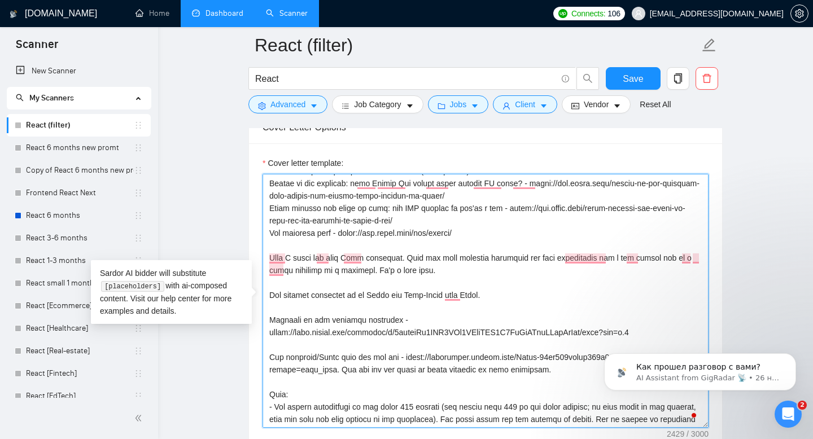
type textarea "These proposals should be UMA-friendly, "best match" with a job post, and be di…"
